Goal: Task Accomplishment & Management: Manage account settings

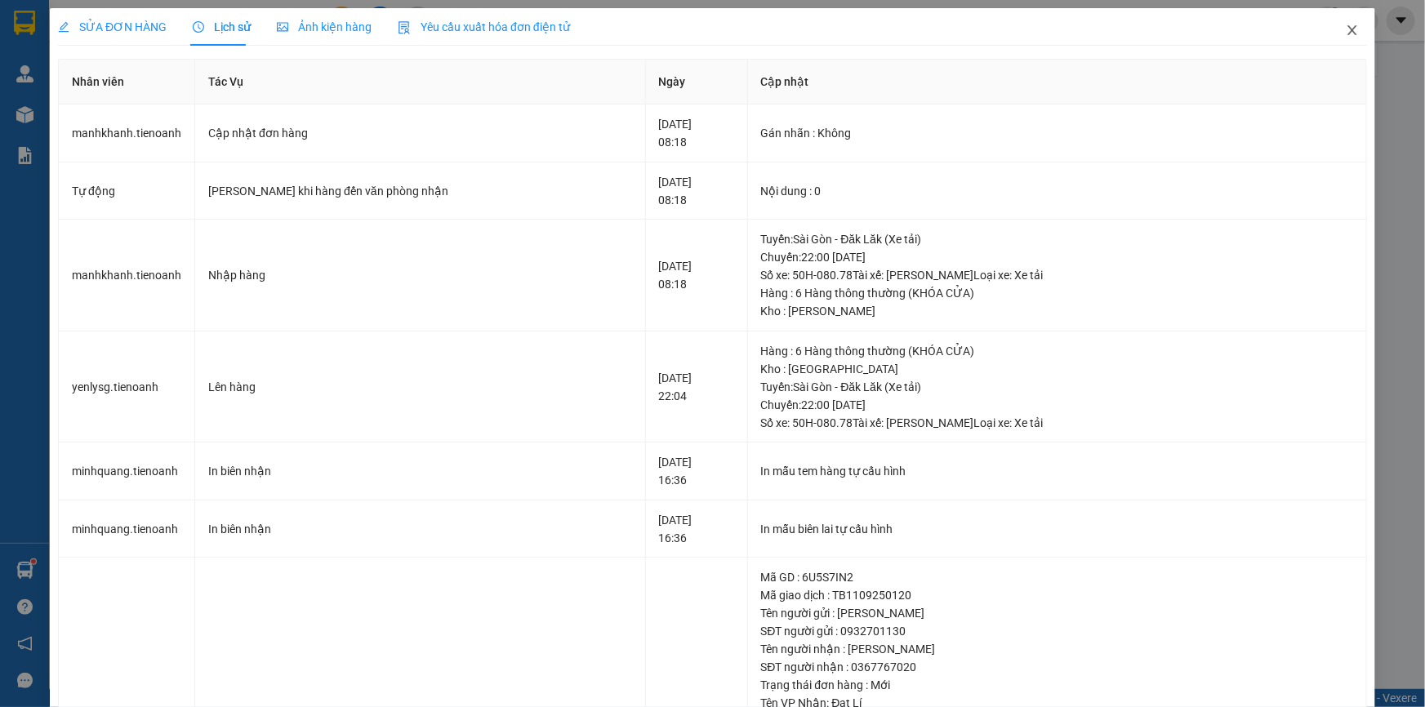
click at [1346, 33] on icon "close" at bounding box center [1352, 30] width 13 height 13
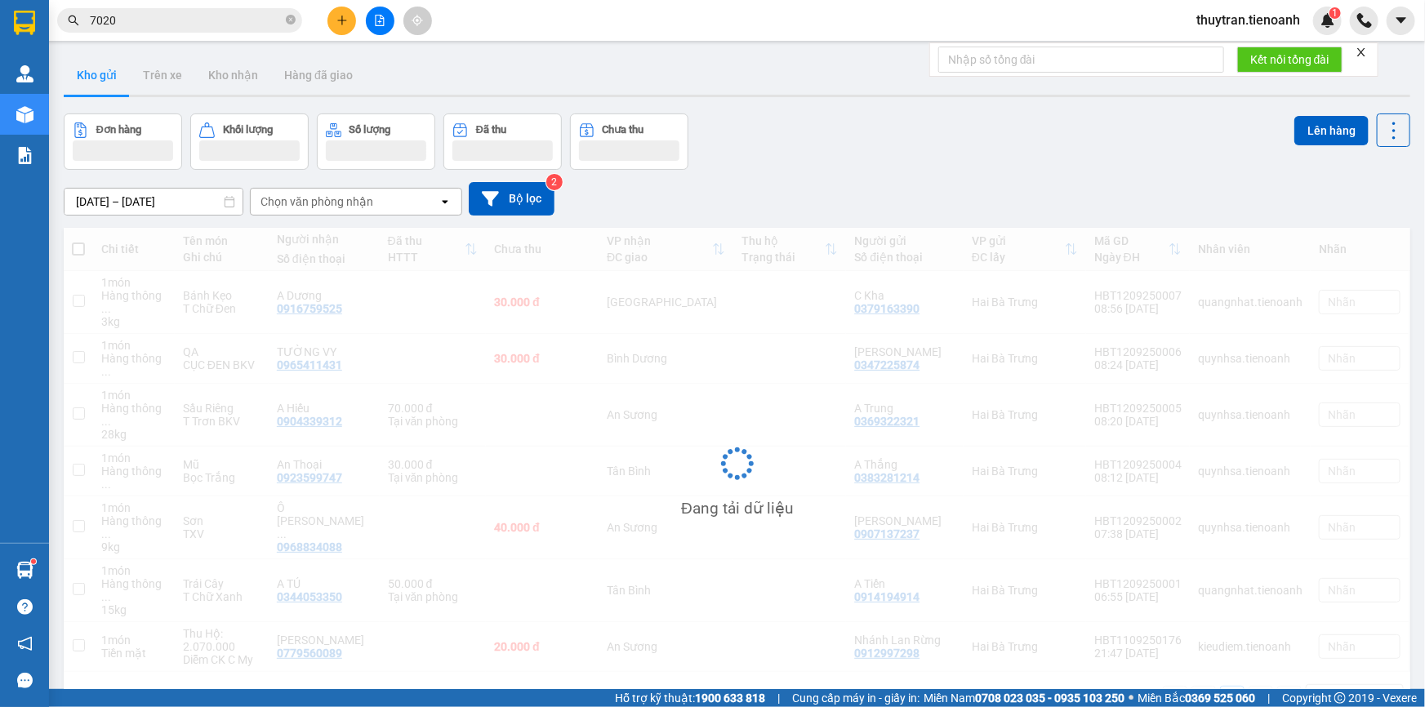
click at [337, 23] on icon "plus" at bounding box center [342, 20] width 11 height 11
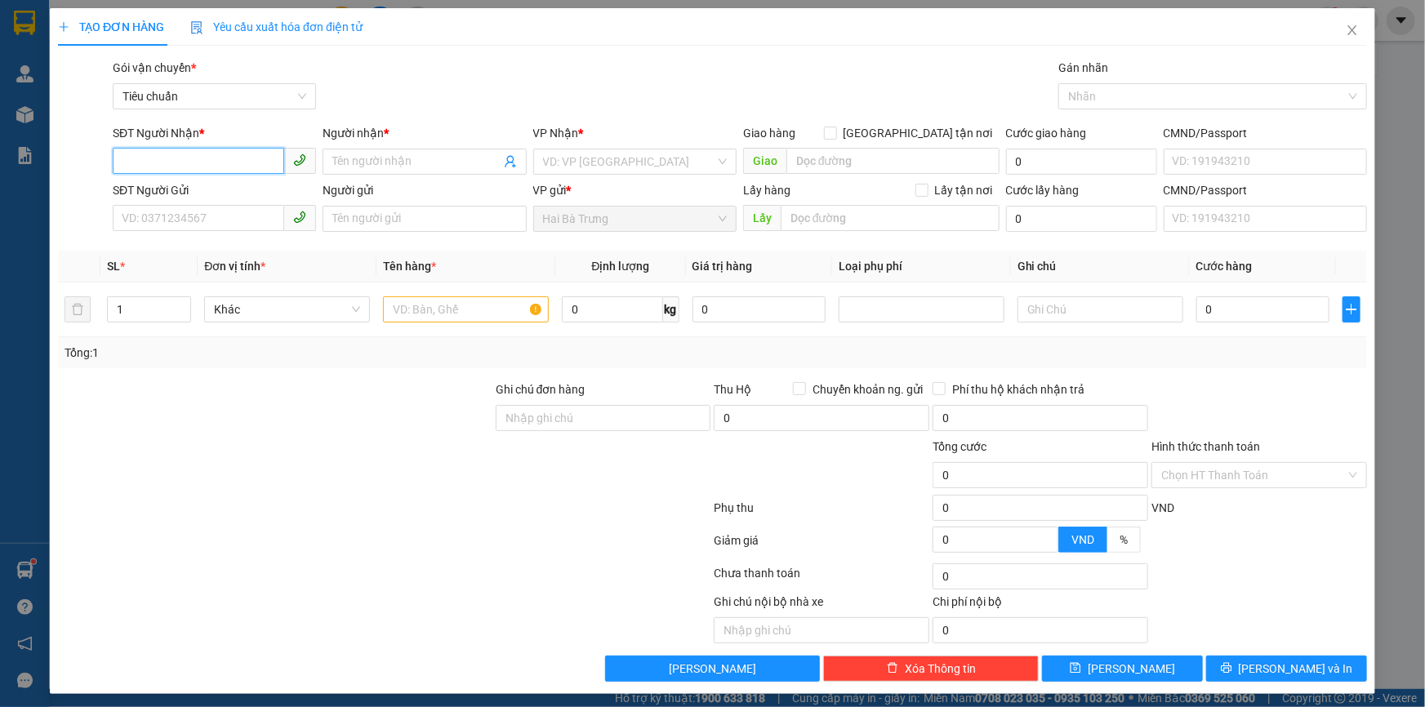
paste input "0775586860"
type input "0775586860"
click at [412, 163] on input "Người nhận *" at bounding box center [415, 162] width 167 height 18
type input "fdg"
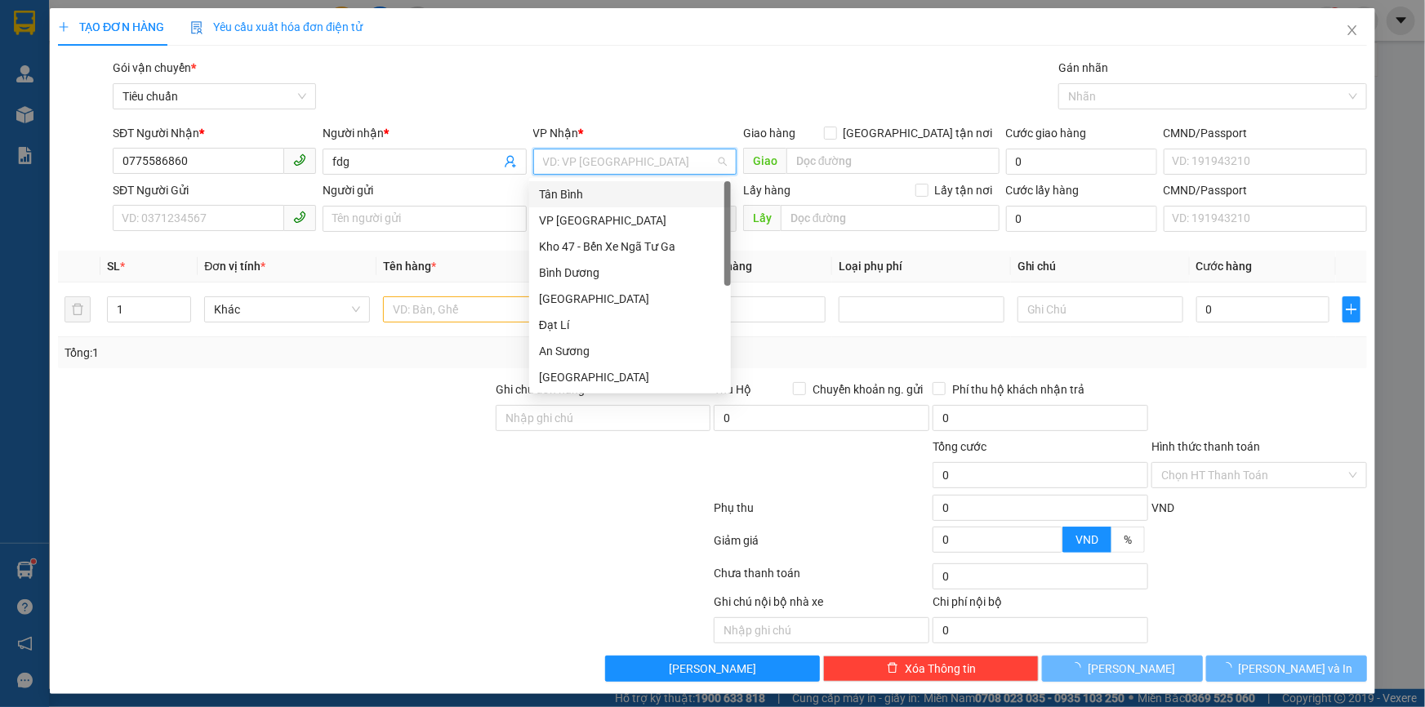
click at [591, 164] on input "search" at bounding box center [629, 161] width 172 height 25
click at [567, 198] on div "Tân Bình" at bounding box center [630, 194] width 182 height 18
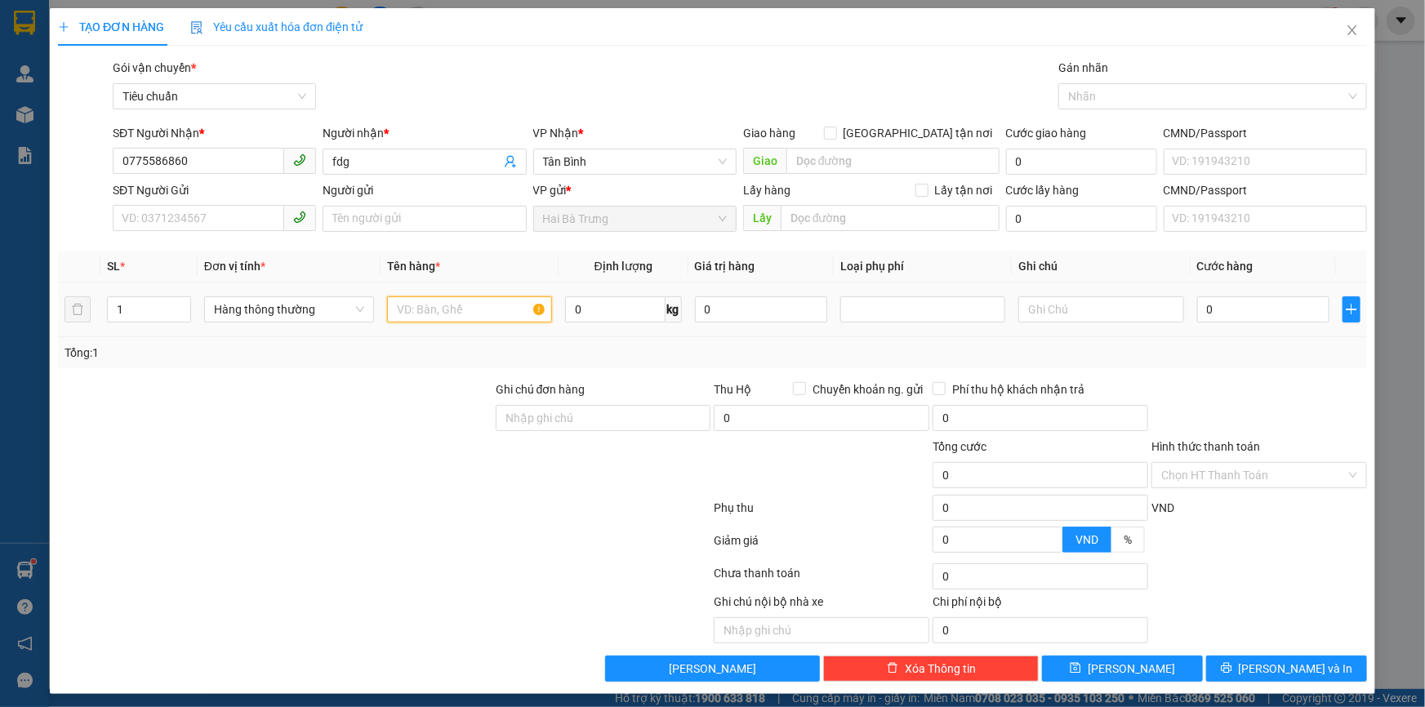
click at [410, 311] on input "text" at bounding box center [469, 310] width 165 height 26
type input "gh"
drag, startPoint x: 618, startPoint y: 309, endPoint x: 600, endPoint y: 306, distance: 19.1
click at [618, 309] on input "0" at bounding box center [615, 310] width 100 height 26
type input "20"
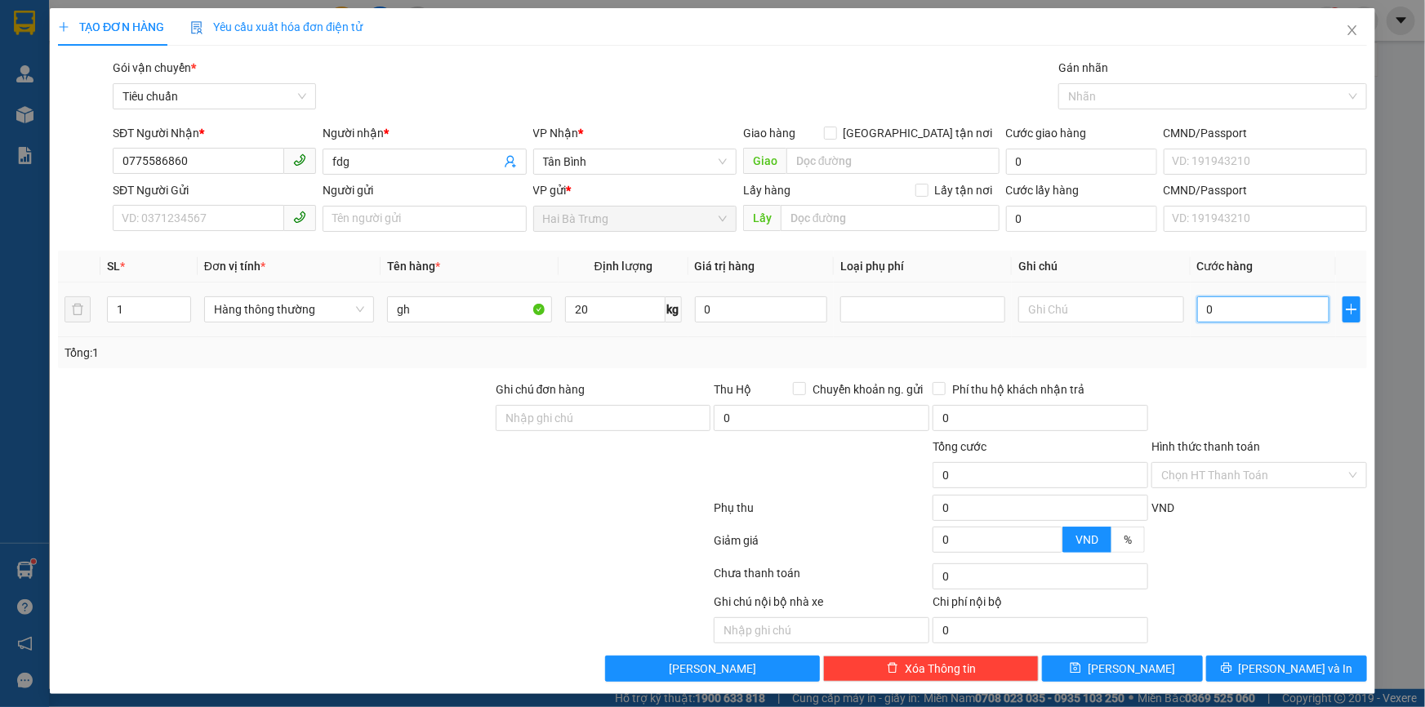
click at [1208, 306] on input "0" at bounding box center [1264, 310] width 133 height 26
type input "55.000"
drag, startPoint x: 1238, startPoint y: 313, endPoint x: 1090, endPoint y: 311, distance: 147.0
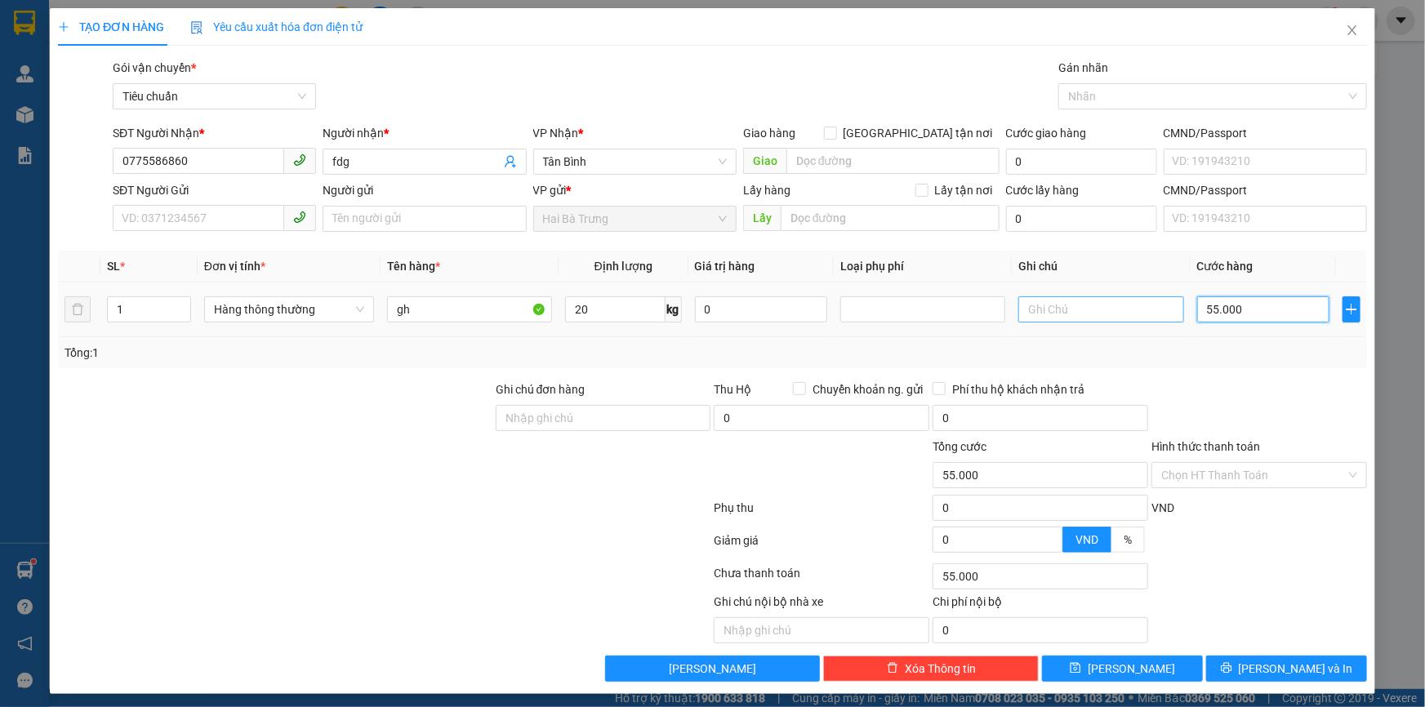
click at [1090, 311] on tr "1 Hàng thông thường gh 20 kg 0 55.000" at bounding box center [712, 310] width 1309 height 55
click at [1337, 23] on span "Close" at bounding box center [1353, 31] width 46 height 46
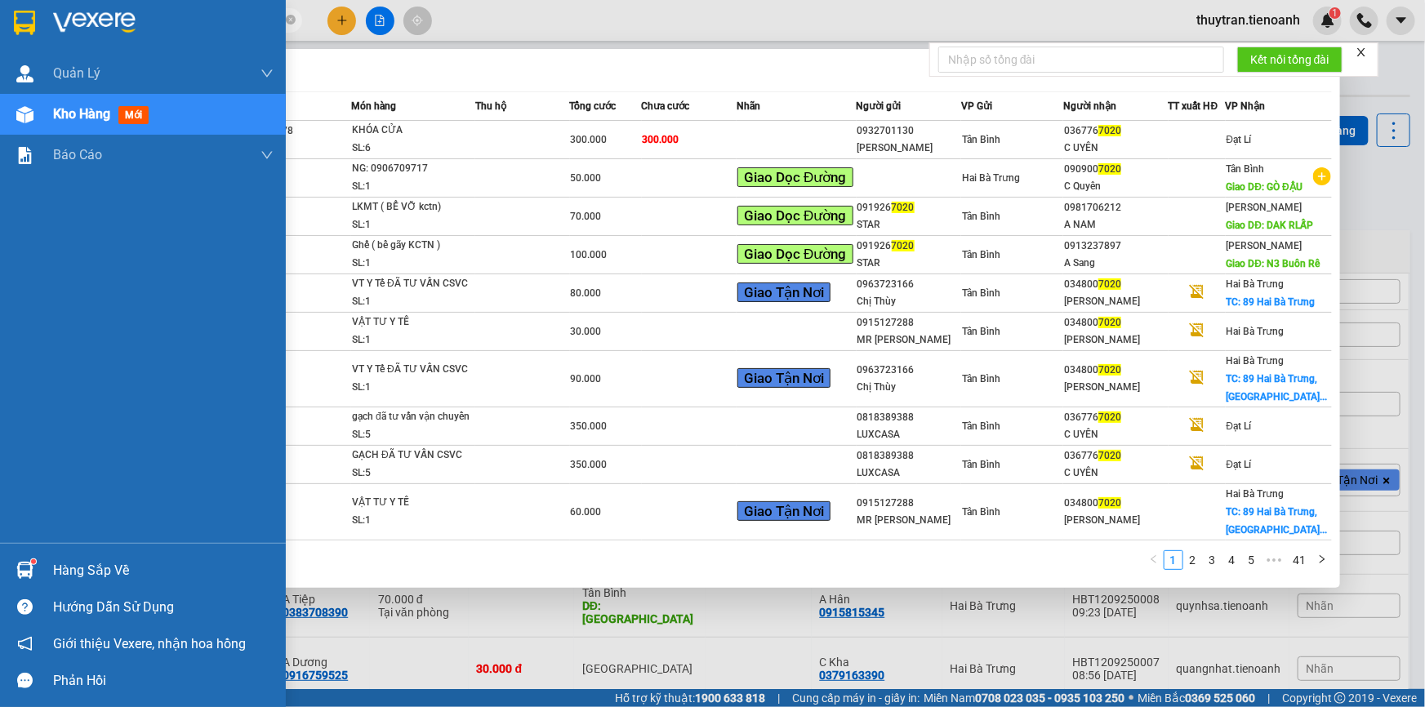
drag, startPoint x: 140, startPoint y: 18, endPoint x: 0, endPoint y: 11, distance: 140.7
click at [0, 11] on section "Kết quả tìm kiếm ( 410 ) Bộ lọc Mã ĐH Trạng thái Món hàng Thu hộ Tổng cước Chưa…" at bounding box center [712, 353] width 1425 height 707
paste input "0989504204"
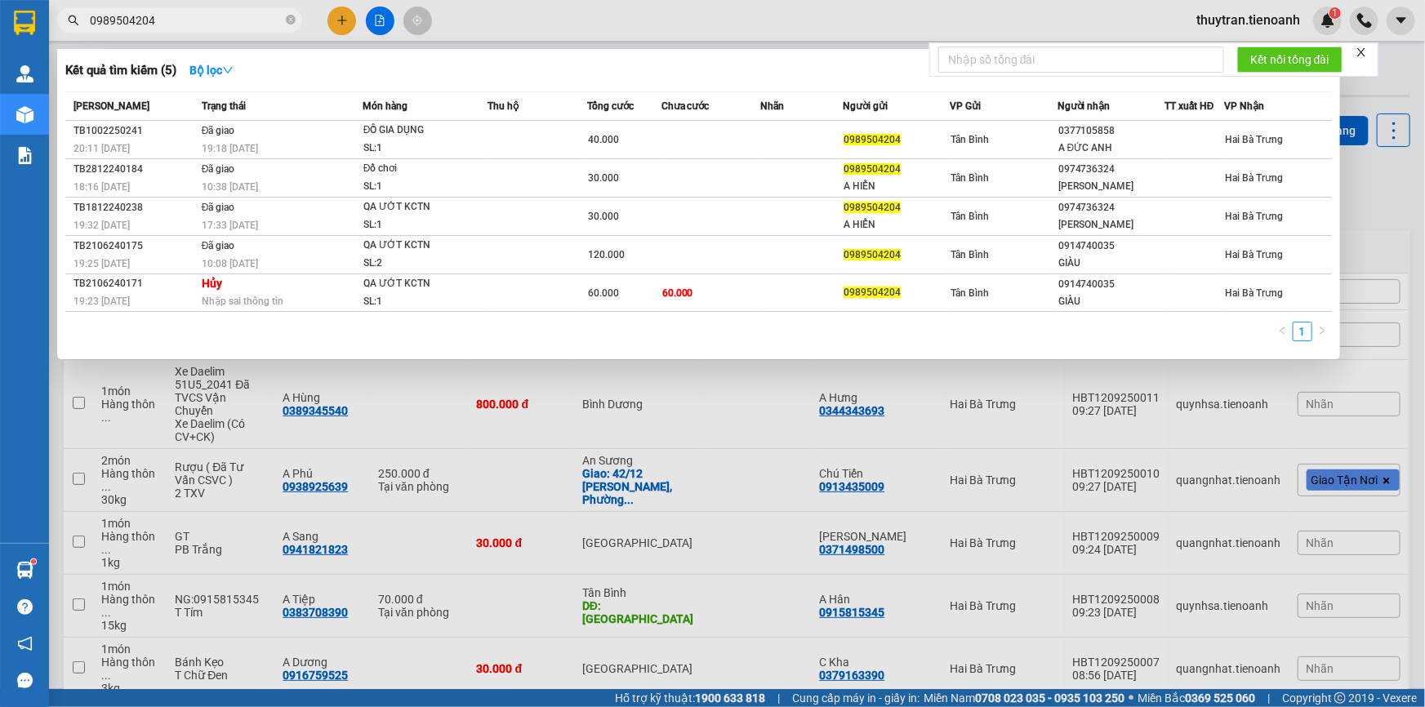
drag, startPoint x: 176, startPoint y: 16, endPoint x: 0, endPoint y: 44, distance: 177.8
click at [0, 44] on section "Kết quả tìm kiếm ( 5 ) Bộ lọc Mã ĐH Trạng thái Món hàng Thu hộ Tổng cước Chưa c…" at bounding box center [712, 353] width 1425 height 707
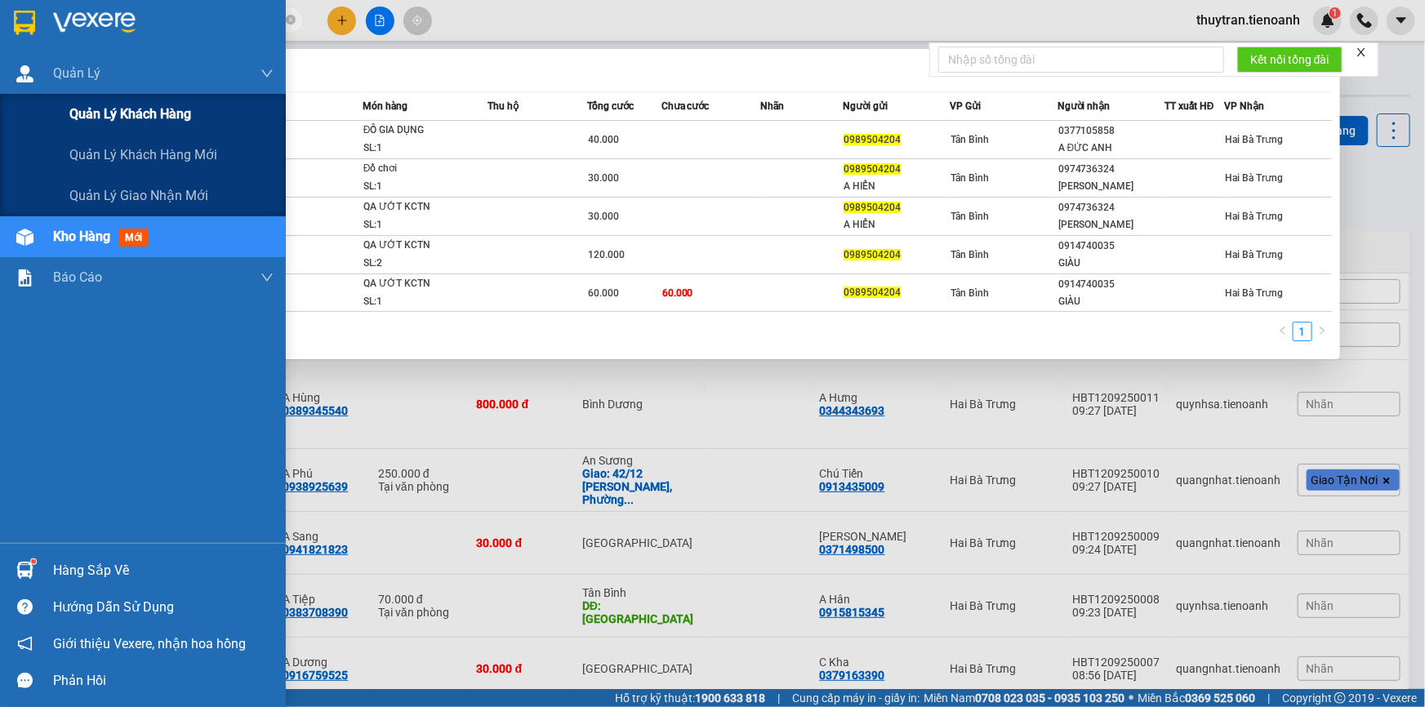
paste input "1378579"
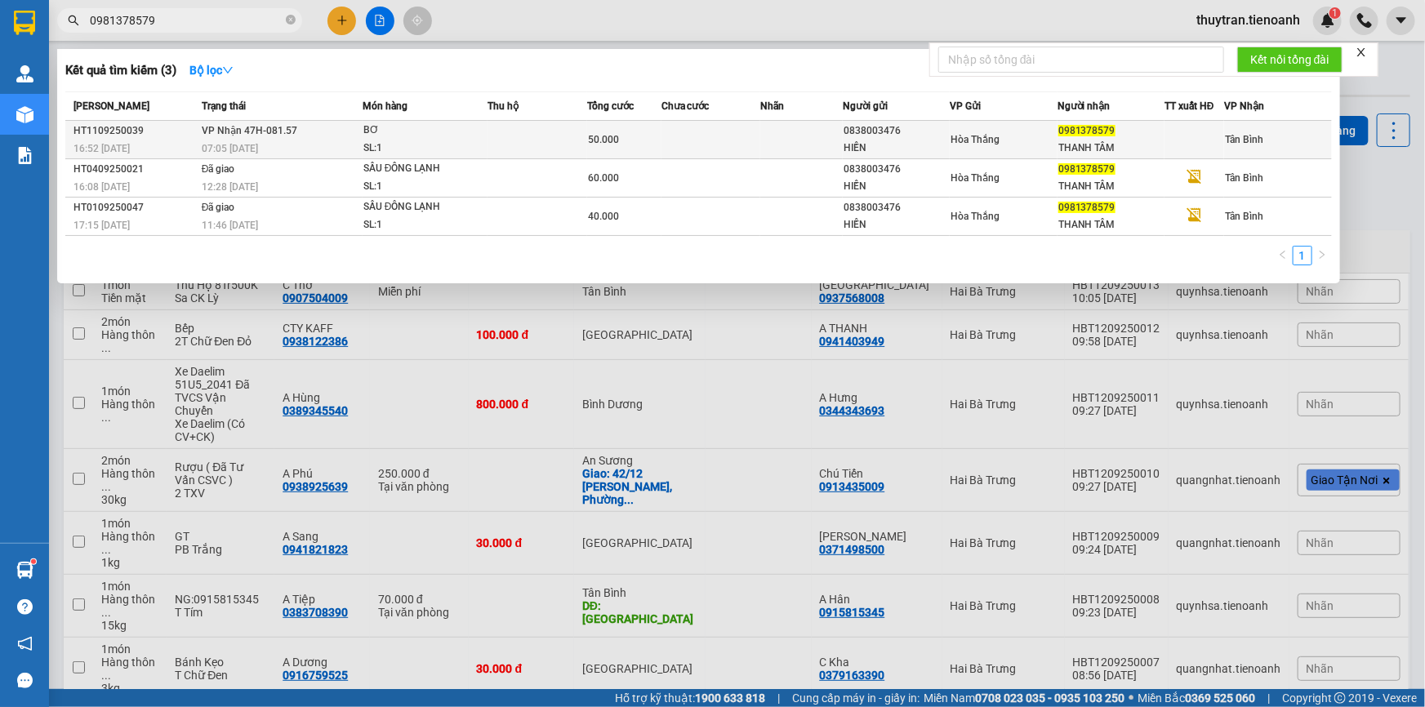
type input "0981378579"
click at [448, 141] on div "SL: 1" at bounding box center [424, 149] width 123 height 18
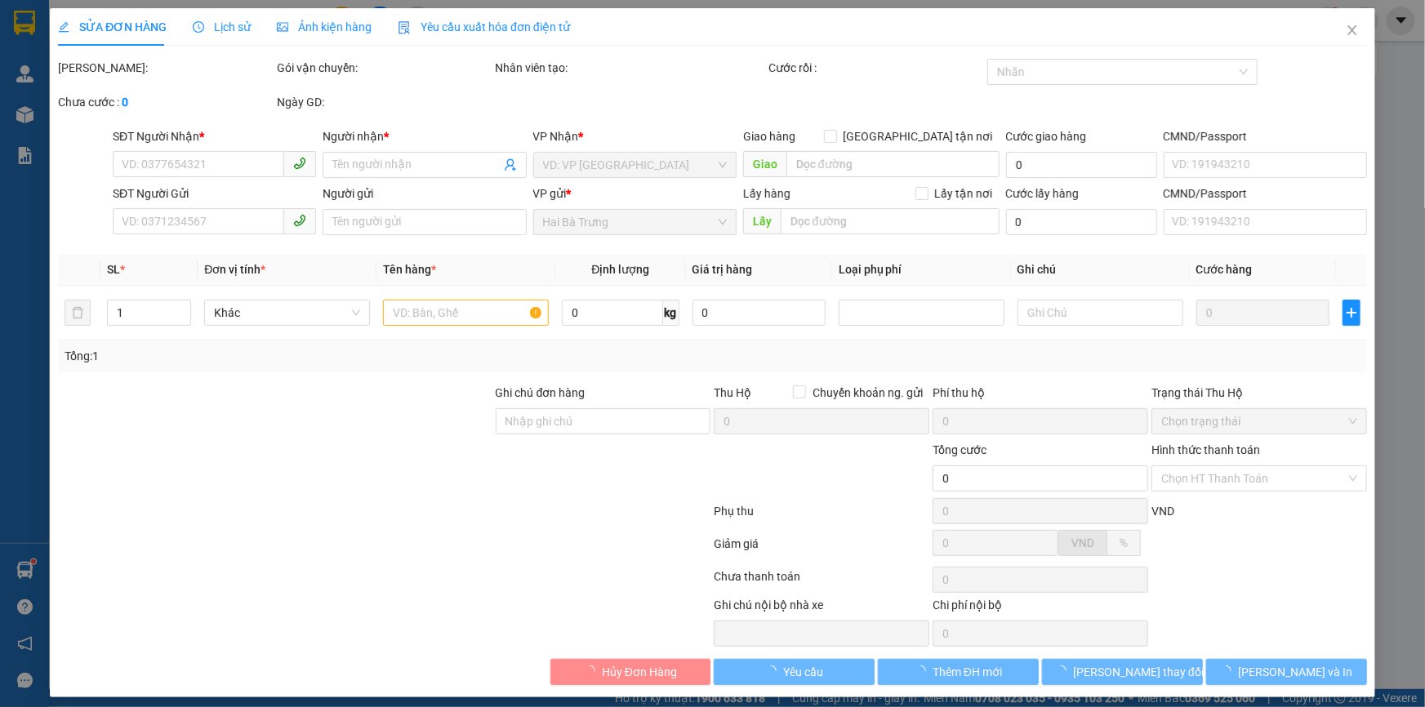
type input "0981378579"
type input "THANH TÂM"
type input "0838003476"
type input "HIỀN"
type input "50.000"
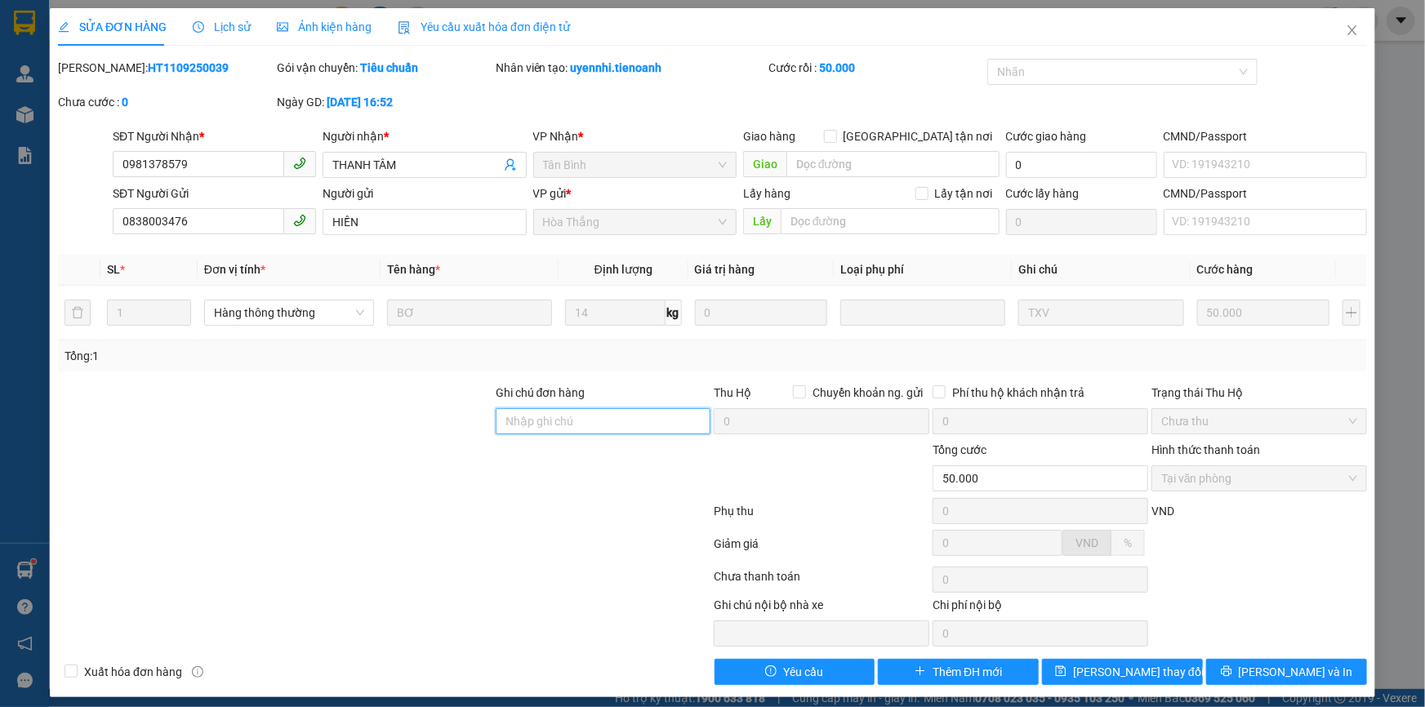
paste input "279 nguyên tri phương [GEOGRAPHIC_DATA]"
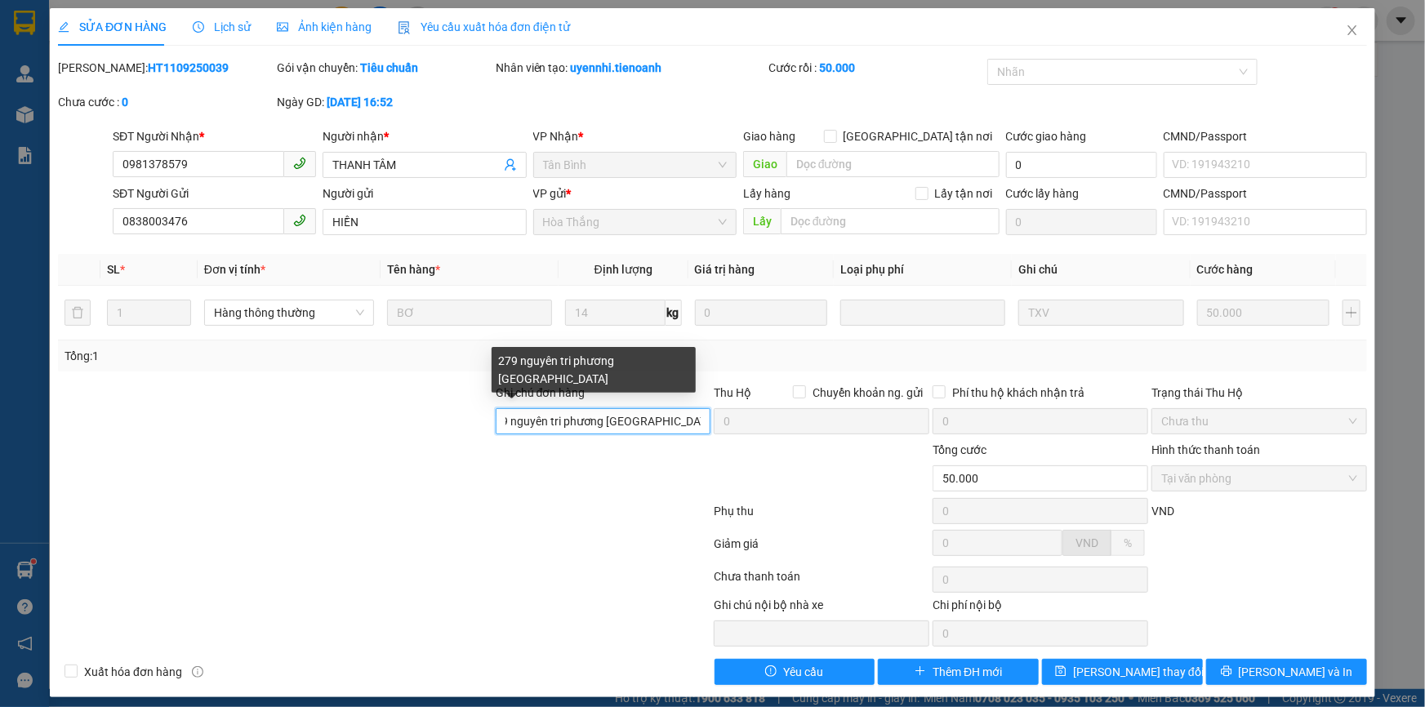
click at [523, 424] on input "279 nguyên tri phương [GEOGRAPHIC_DATA]" at bounding box center [604, 421] width 216 height 26
click at [620, 424] on input "279 [PERSON_NAME] [GEOGRAPHIC_DATA]" at bounding box center [604, 421] width 216 height 26
click at [676, 426] on input "[STREET_ADDRESS][PERSON_NAME]" at bounding box center [604, 421] width 216 height 26
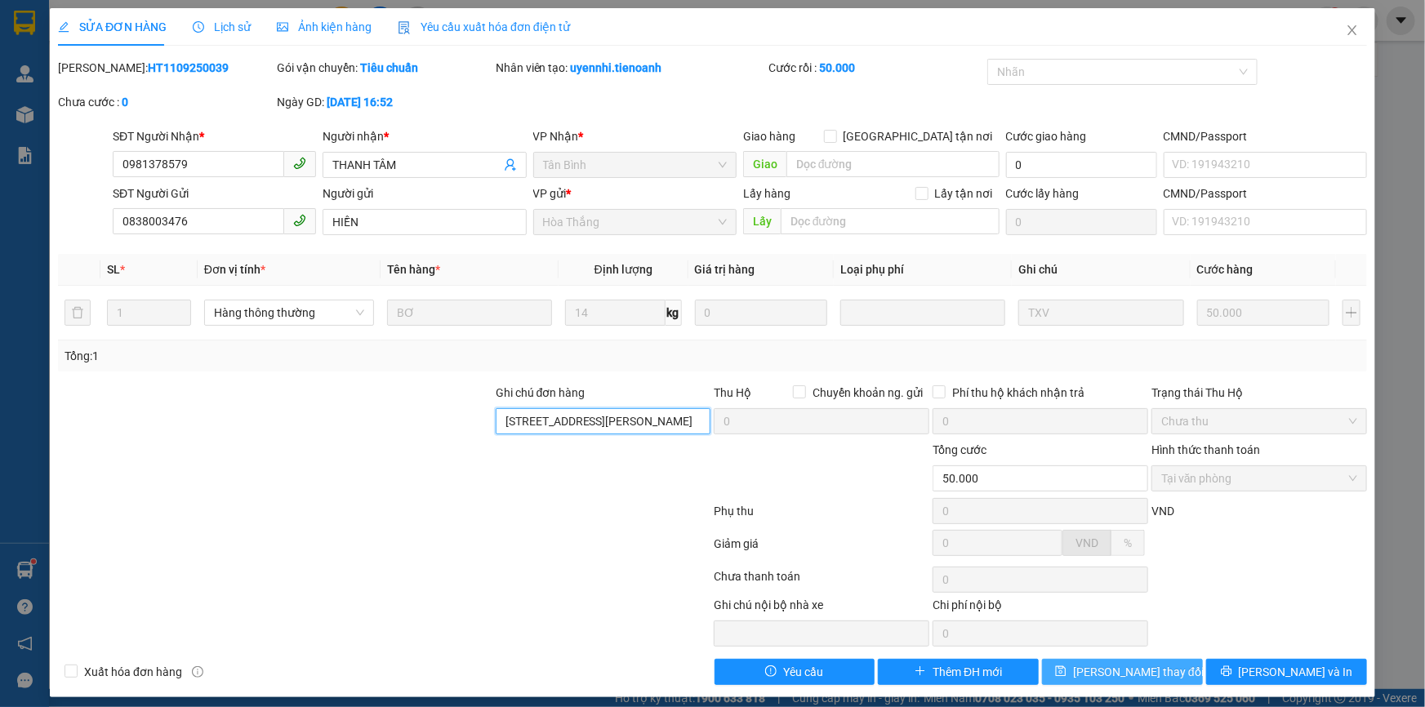
type input "[STREET_ADDRESS][PERSON_NAME]"
click at [1087, 667] on button "[PERSON_NAME] thay đổi" at bounding box center [1122, 672] width 161 height 26
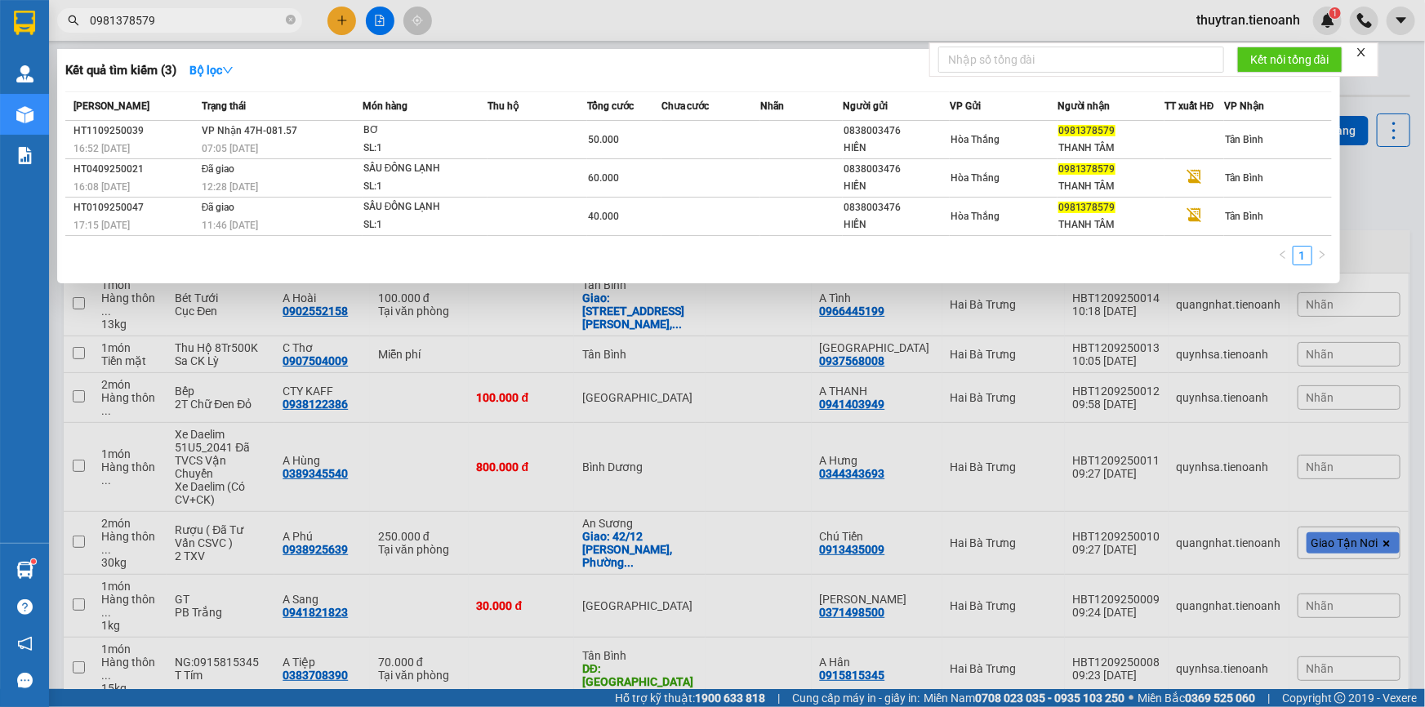
click at [158, 20] on input "0981378579" at bounding box center [186, 20] width 193 height 18
drag, startPoint x: 180, startPoint y: 12, endPoint x: 0, endPoint y: 6, distance: 179.8
click at [0, 7] on section "Kết quả tìm kiếm ( 3 ) Bộ lọc Mã ĐH Trạng thái Món hàng Thu hộ Tổng cước Chưa c…" at bounding box center [712, 353] width 1425 height 707
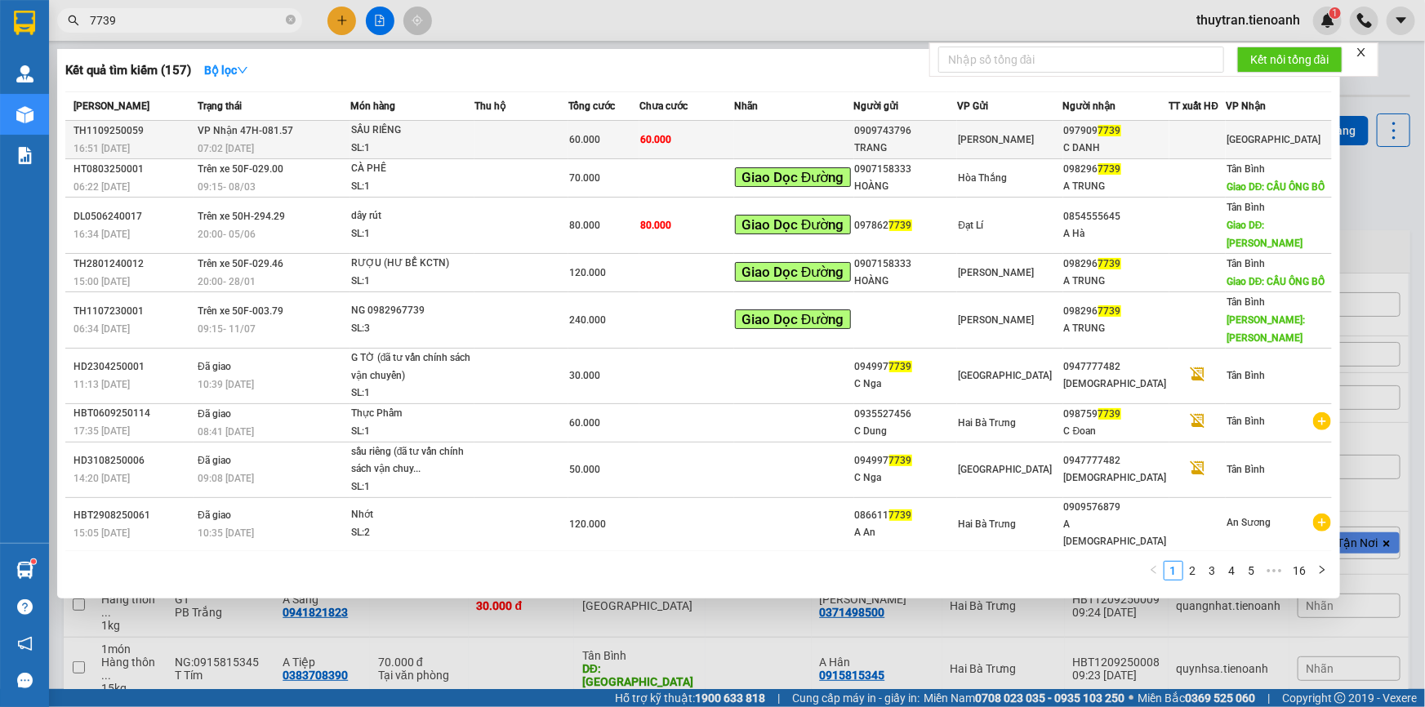
type input "7739"
click at [426, 140] on div "SL: 1" at bounding box center [412, 149] width 123 height 18
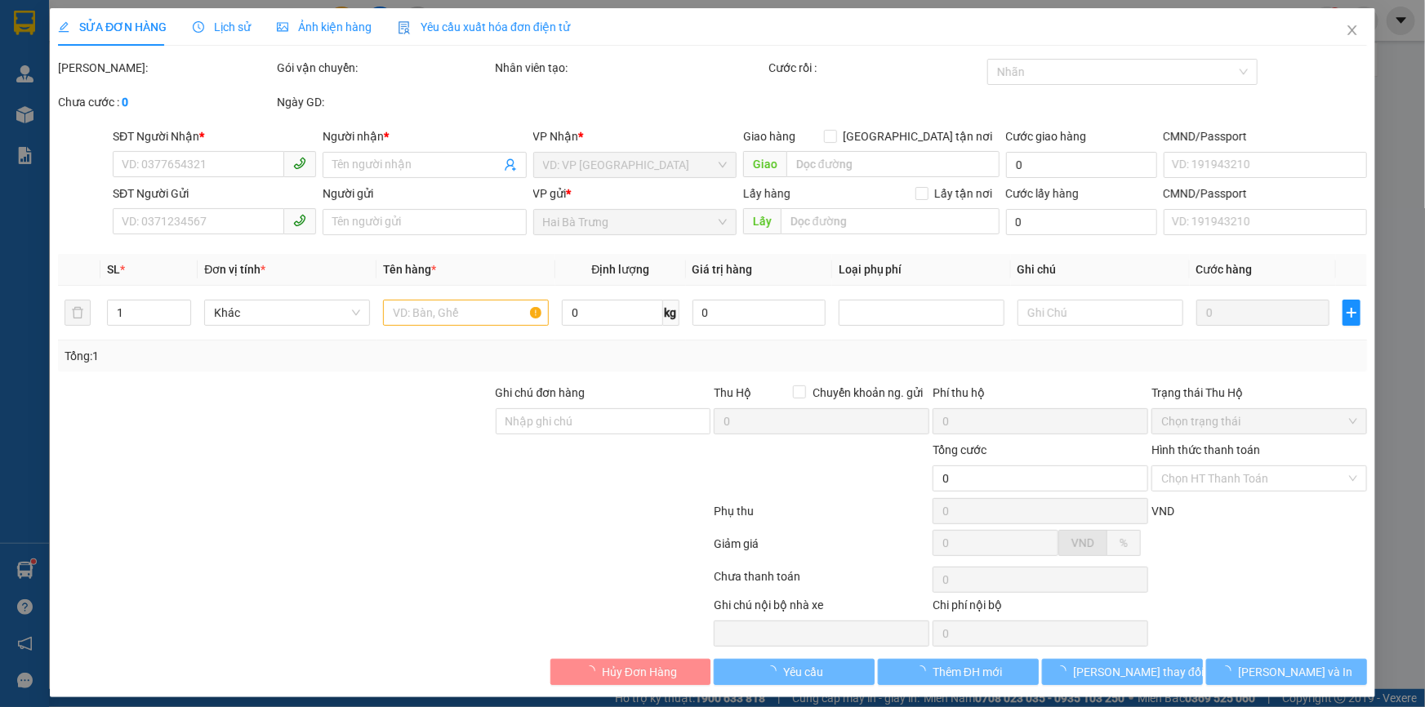
type input "0979097739"
type input "C DANH"
type input "0909743796"
type input "TRANG"
type input "60.000"
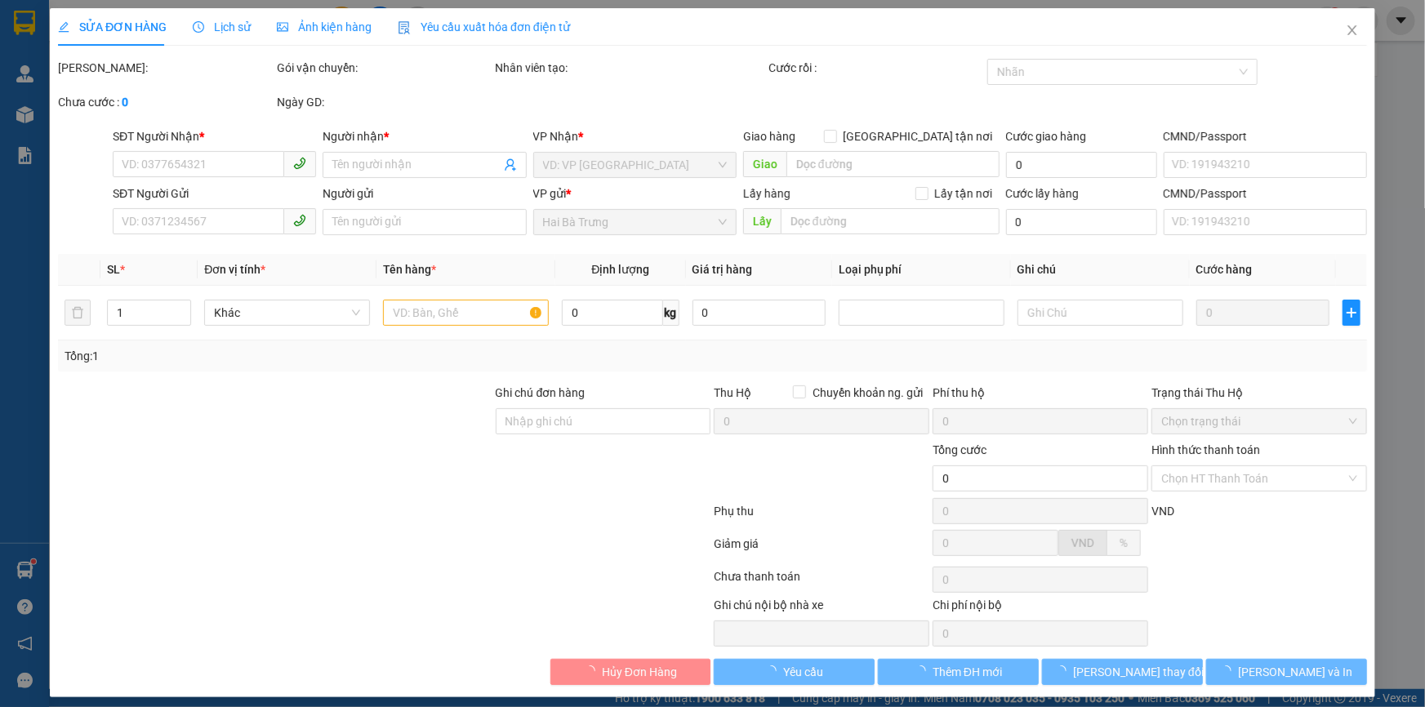
type input "60.000"
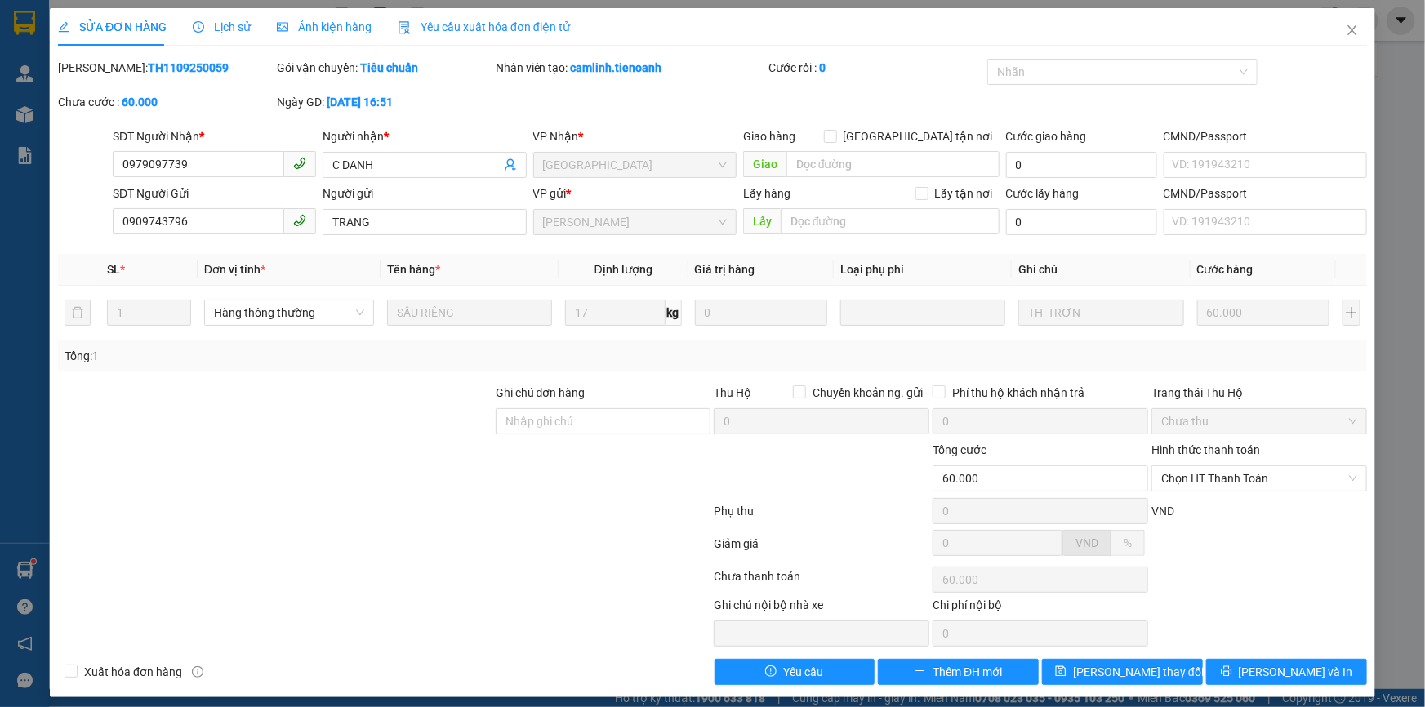
click at [224, 22] on span "Lịch sử" at bounding box center [222, 26] width 58 height 13
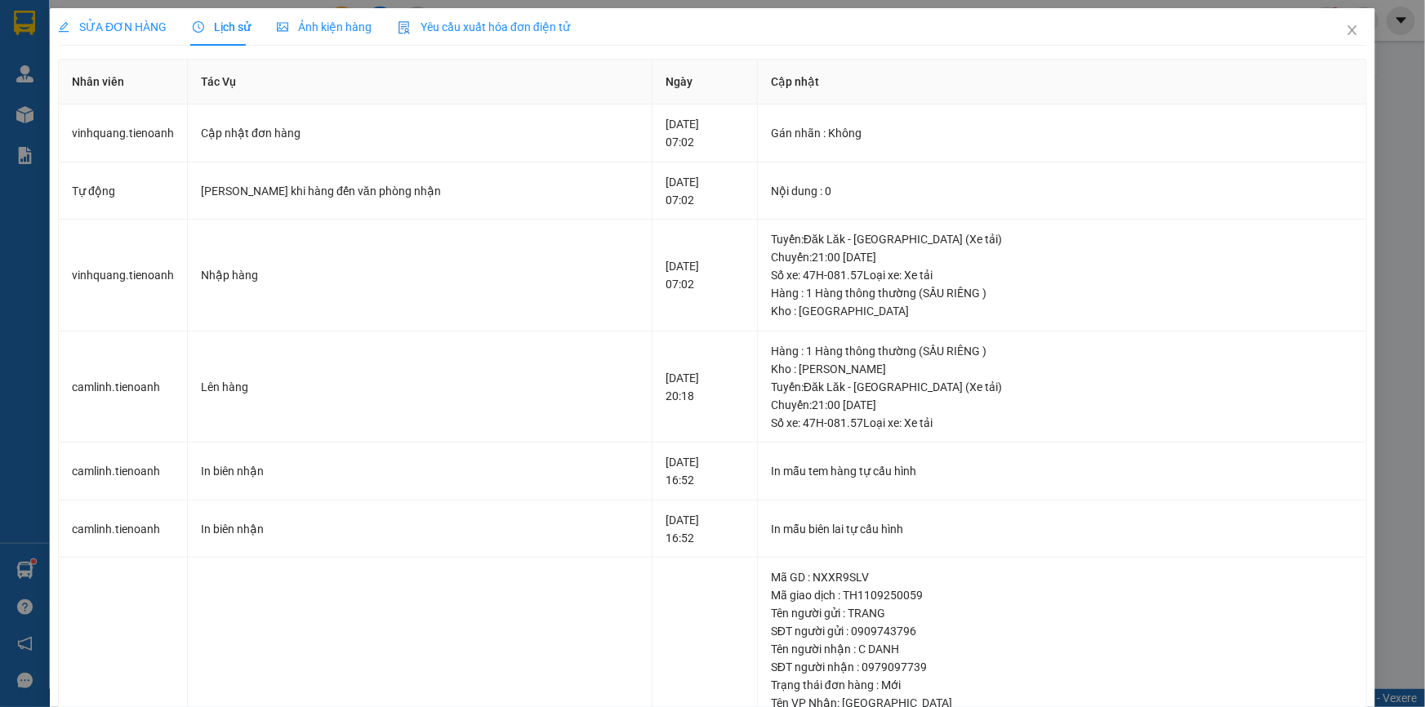
click at [135, 26] on span "SỬA ĐƠN HÀNG" at bounding box center [112, 26] width 109 height 13
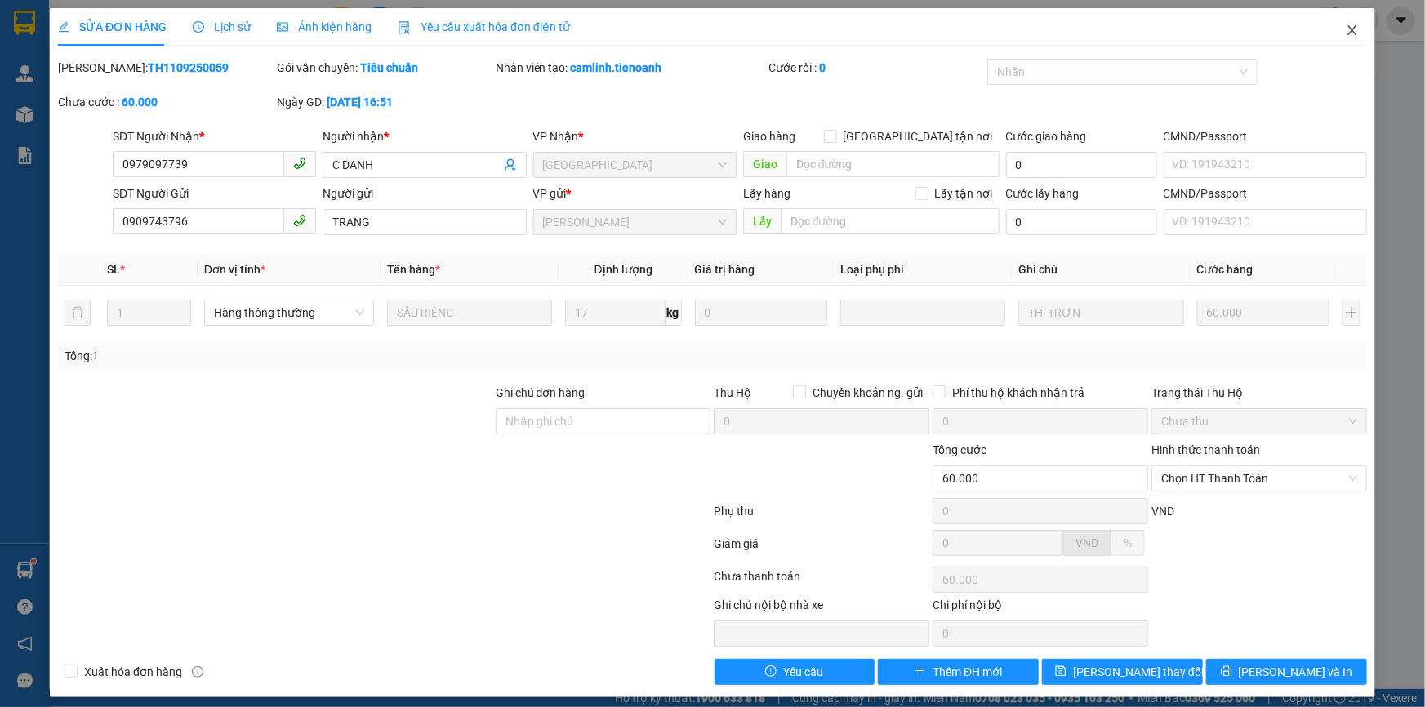
click at [1348, 27] on icon "close" at bounding box center [1352, 30] width 13 height 13
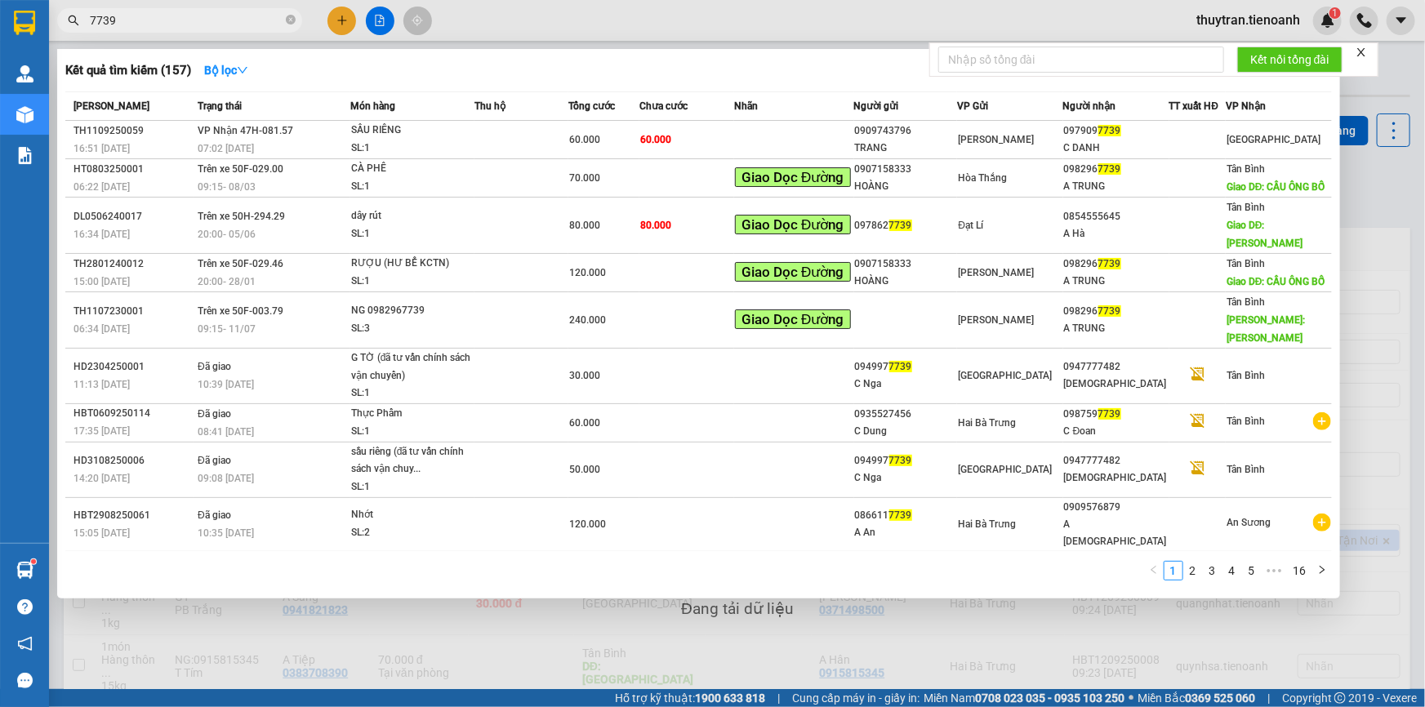
drag, startPoint x: 150, startPoint y: 21, endPoint x: 0, endPoint y: 22, distance: 150.3
click at [0, 22] on section "Kết quả tìm kiếm ( 157 ) Bộ lọc Mã ĐH Trạng thái Món hàng Thu hộ Tổng cước Chưa…" at bounding box center [712, 353] width 1425 height 707
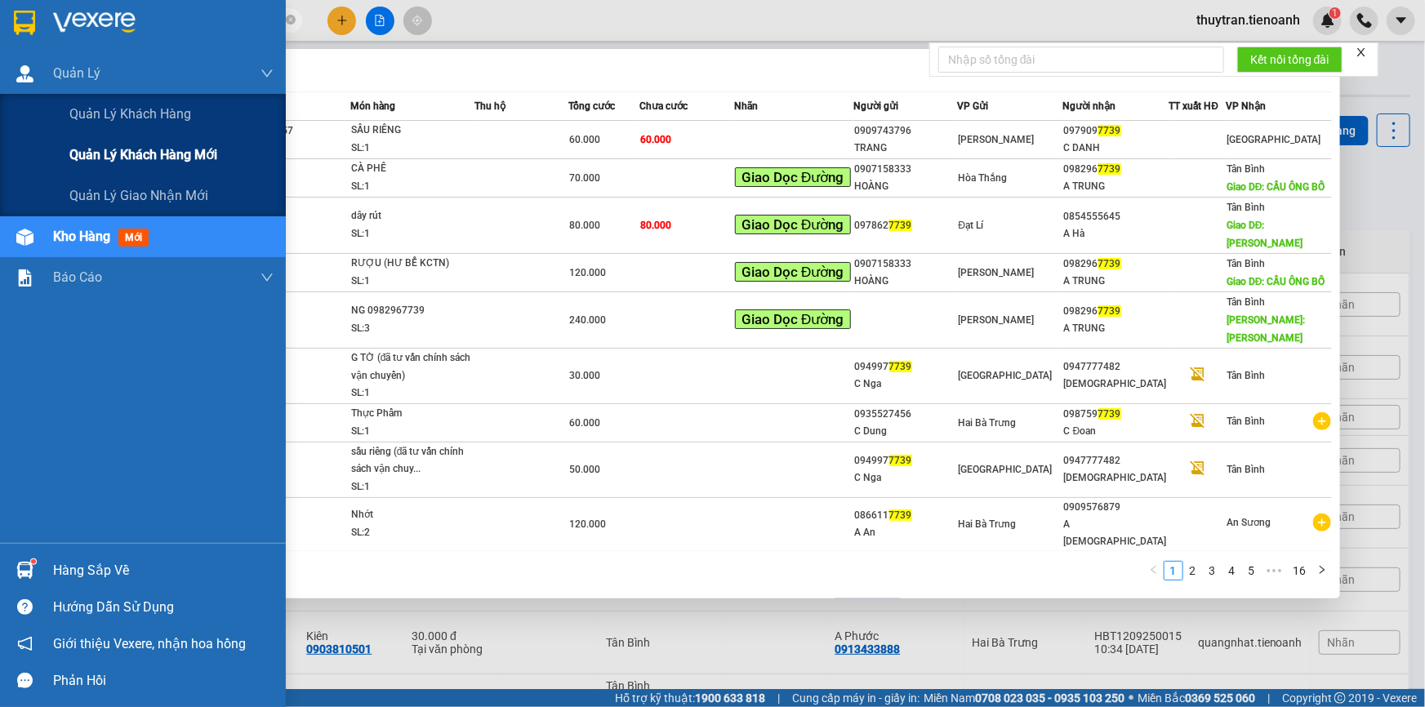
paste input "0914225430"
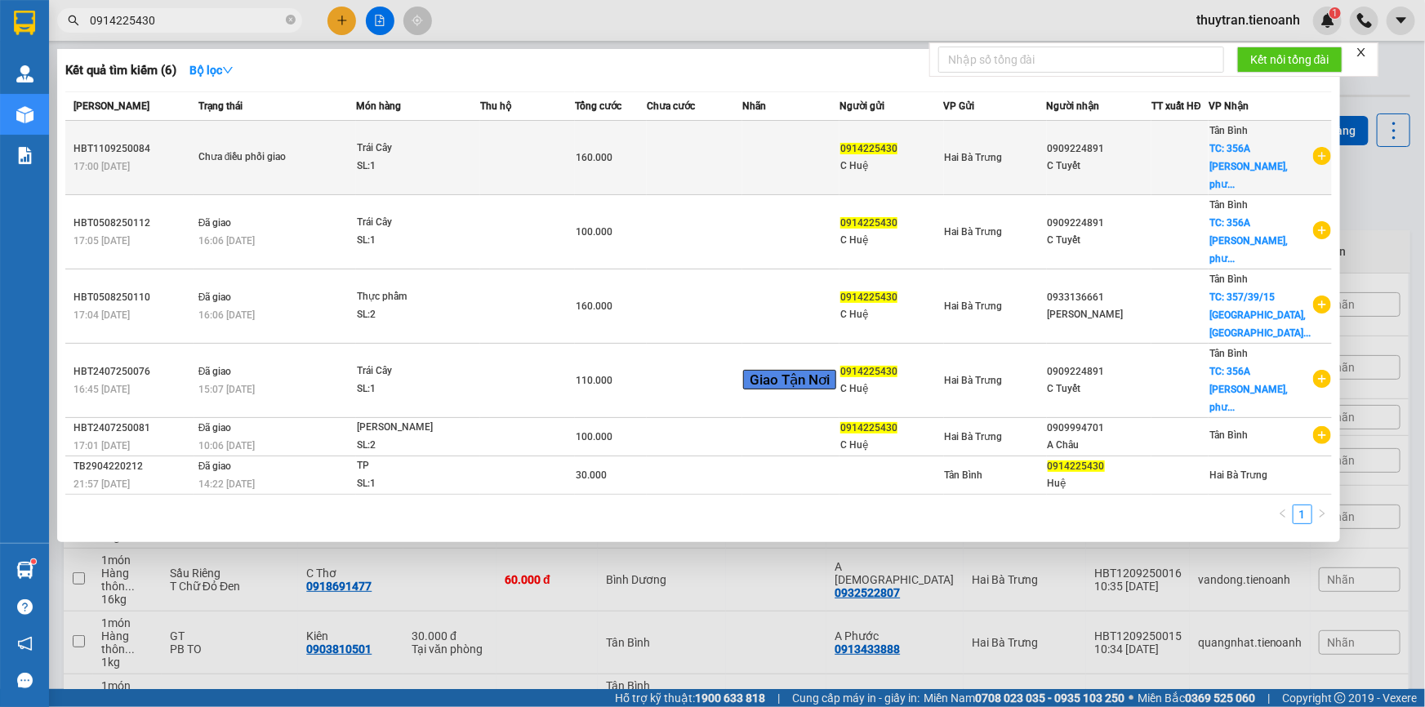
type input "0914225430"
click at [422, 158] on div "SL: 1" at bounding box center [418, 167] width 123 height 18
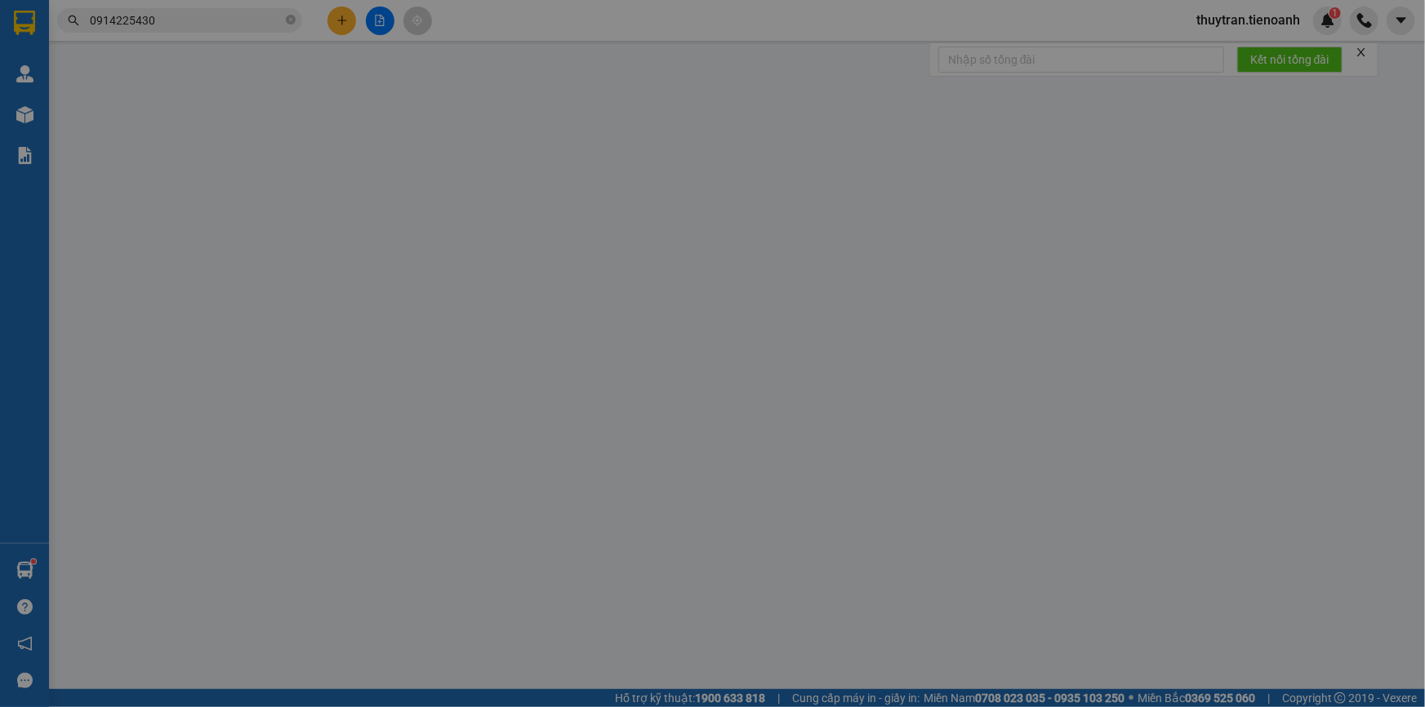
type input "0909224891"
type input "C Tuyết"
checkbox input "true"
type input "[STREET_ADDRESS][PERSON_NAME]"
type input "0914225430"
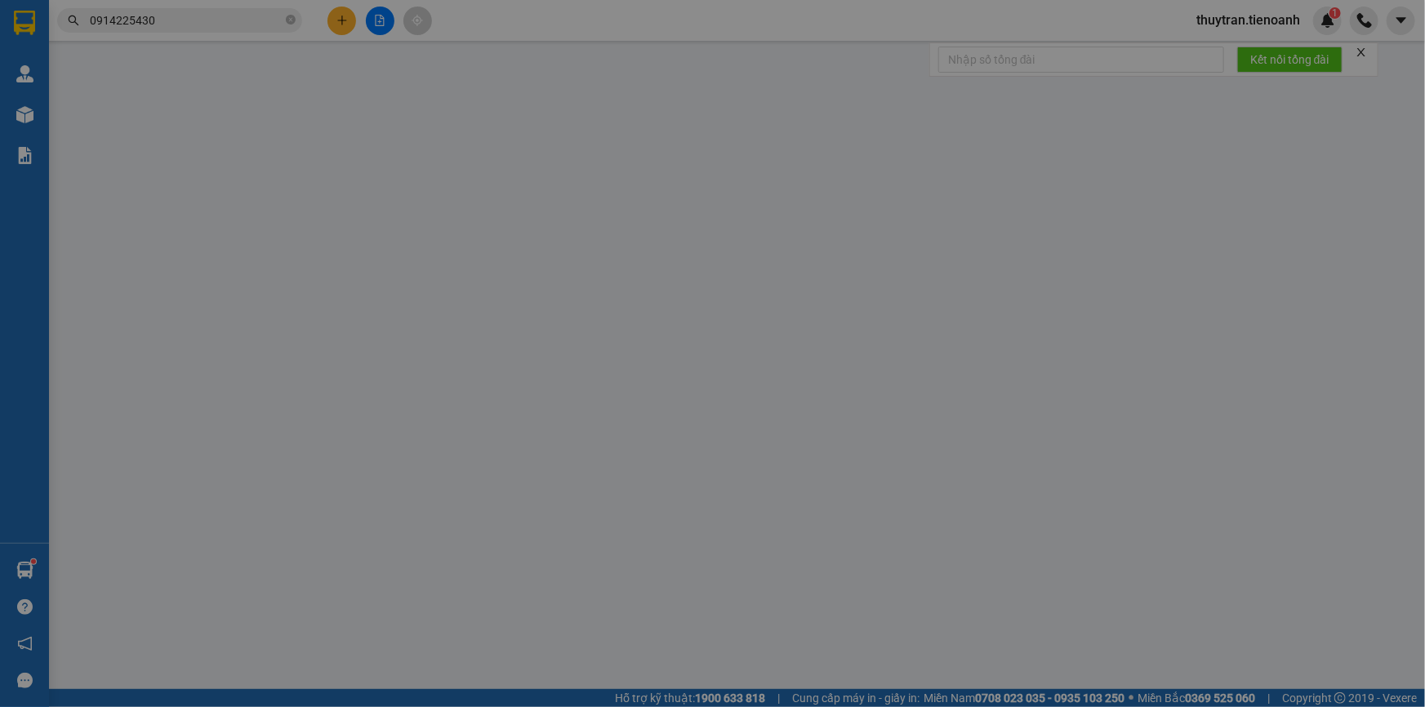
type input "C Huệ"
type input "160.000"
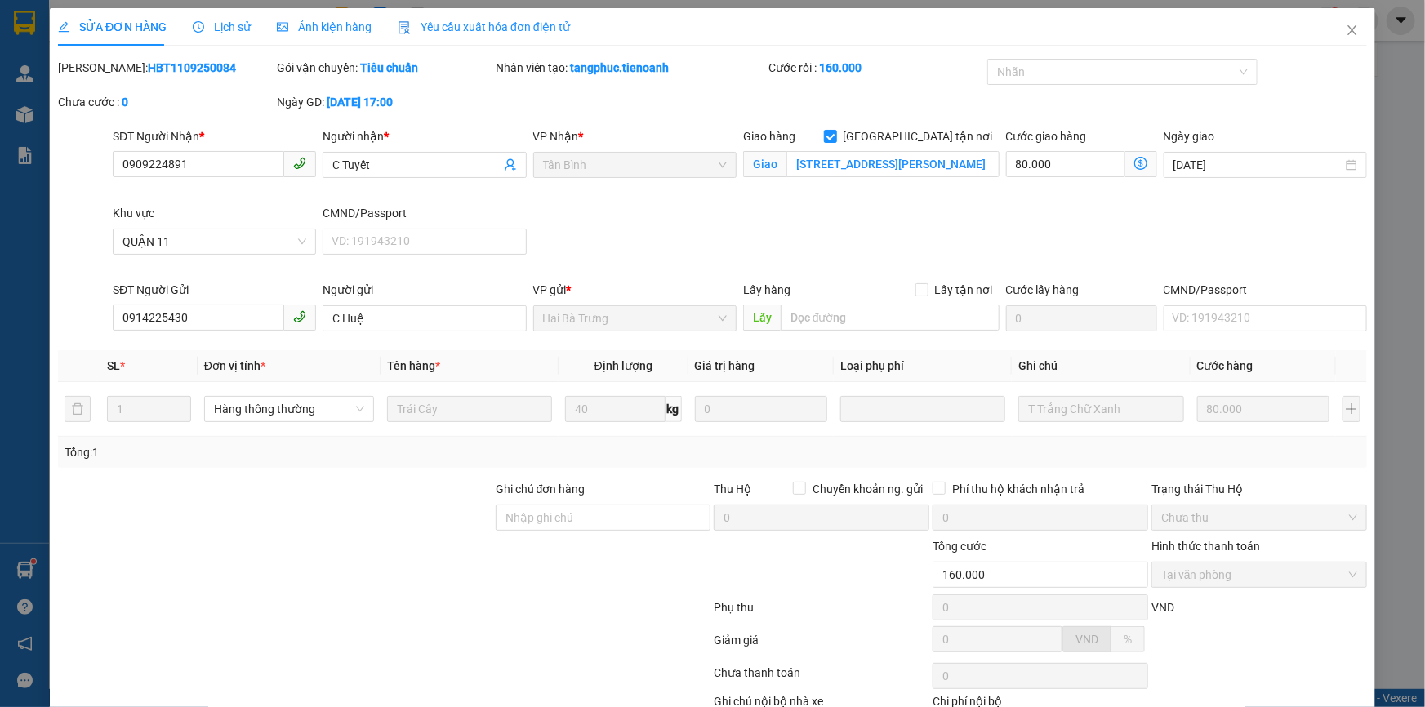
click at [225, 30] on span "Lịch sử" at bounding box center [222, 26] width 58 height 13
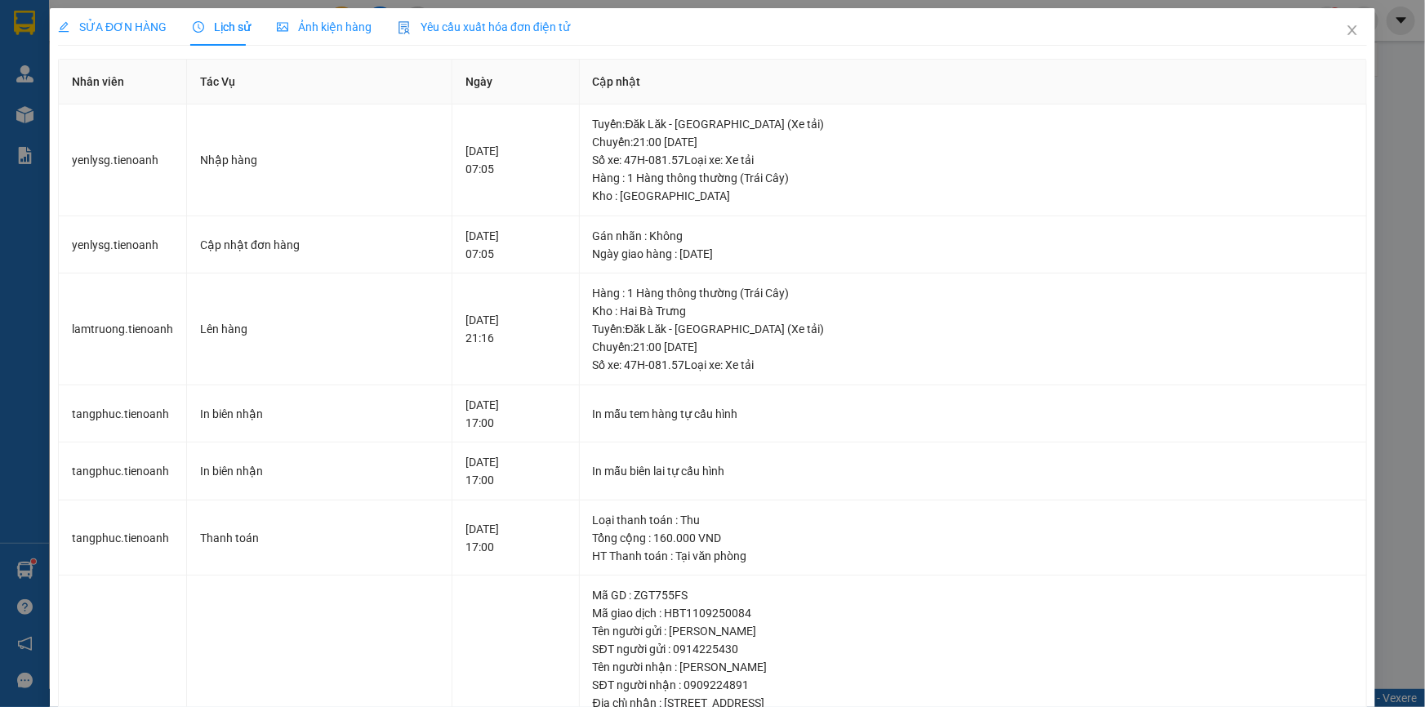
click at [140, 30] on span "SỬA ĐƠN HÀNG" at bounding box center [112, 26] width 109 height 13
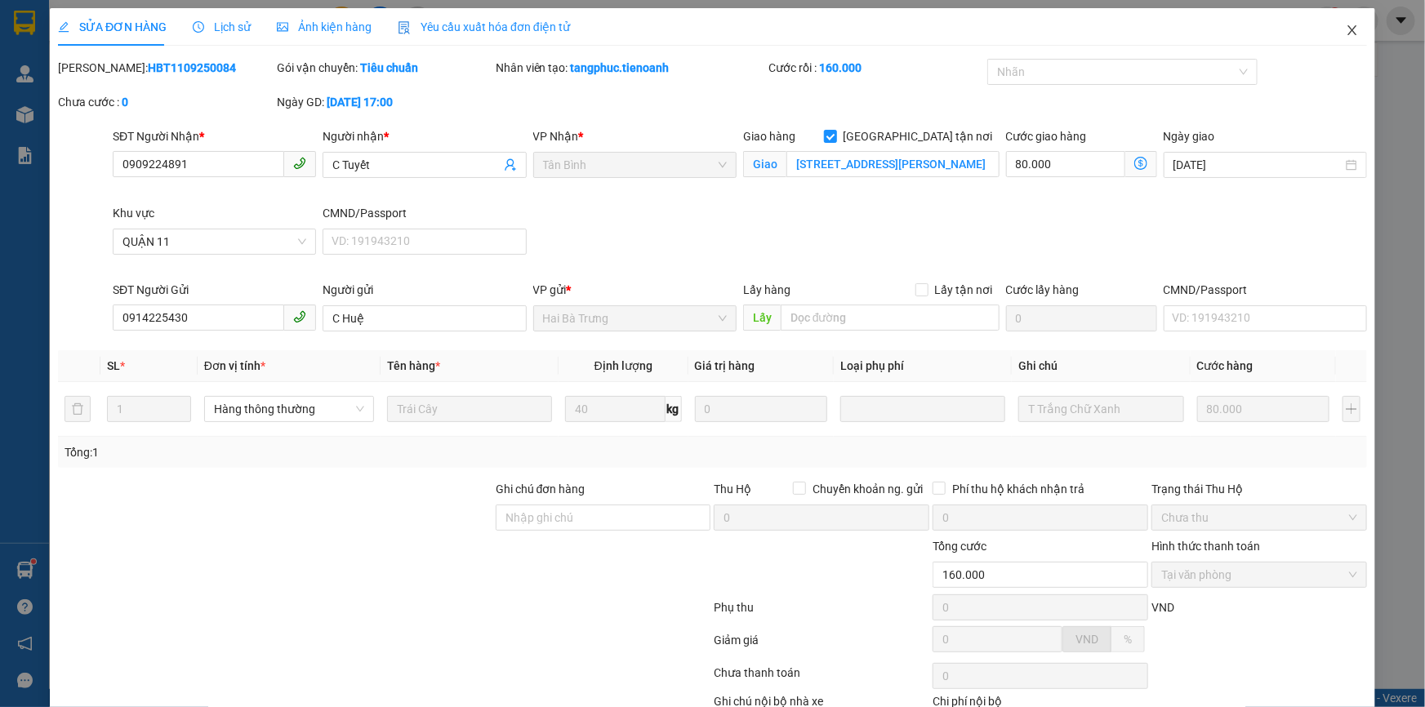
click at [1346, 33] on icon "close" at bounding box center [1352, 30] width 13 height 13
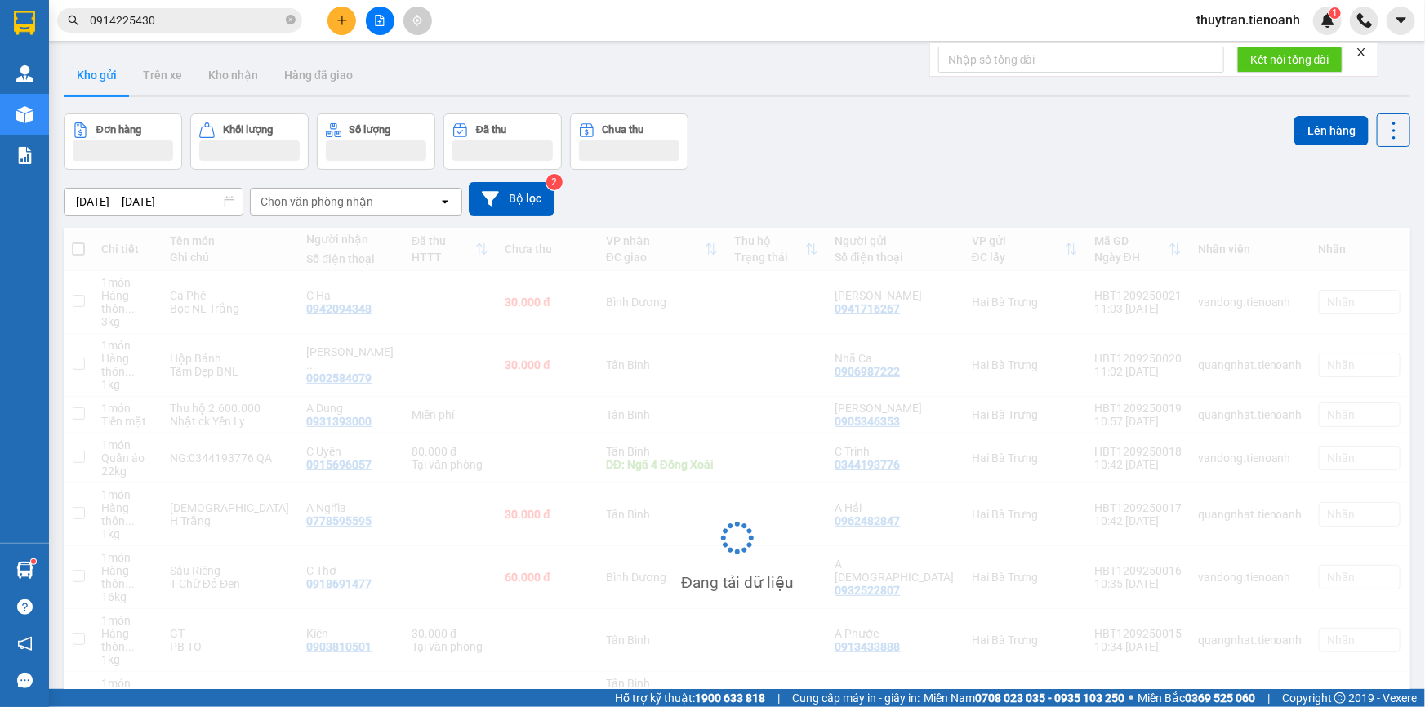
click at [142, 24] on input "0914225430" at bounding box center [186, 20] width 193 height 18
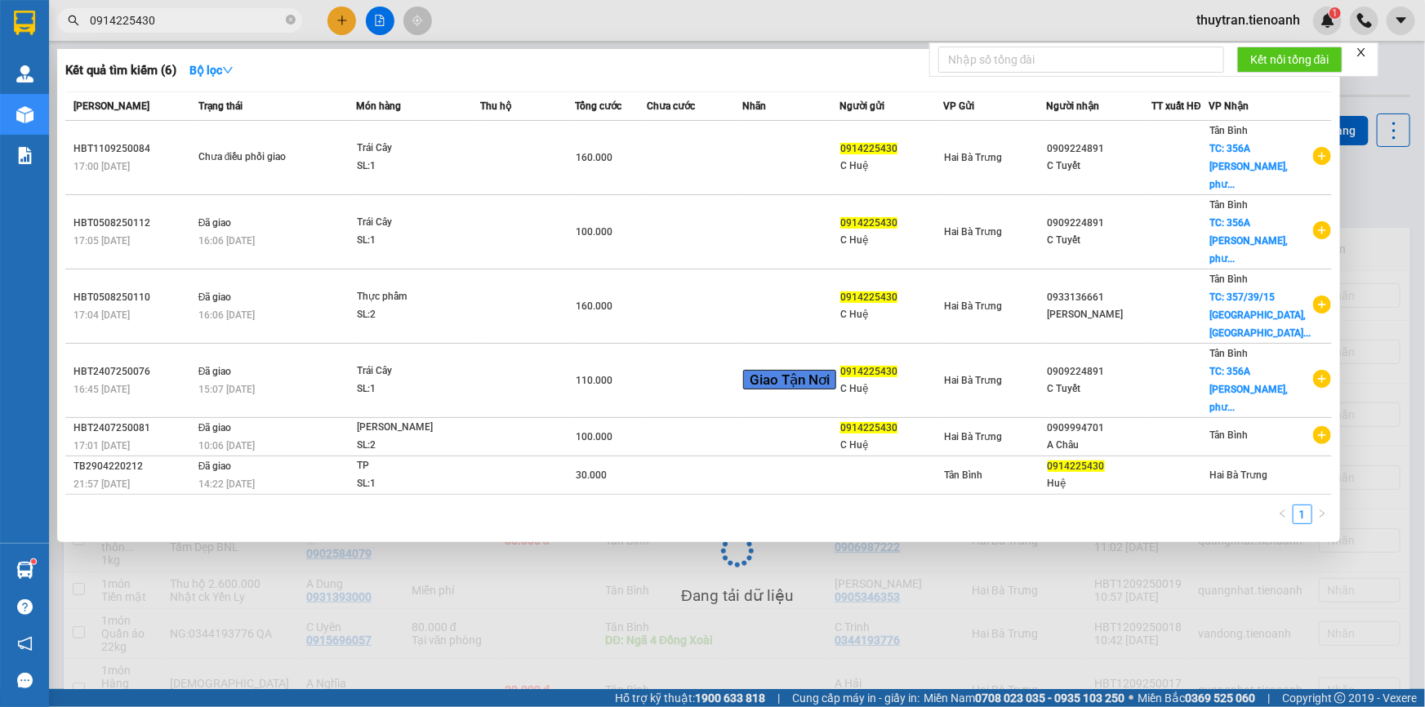
click at [142, 24] on input "0914225430" at bounding box center [186, 20] width 193 height 18
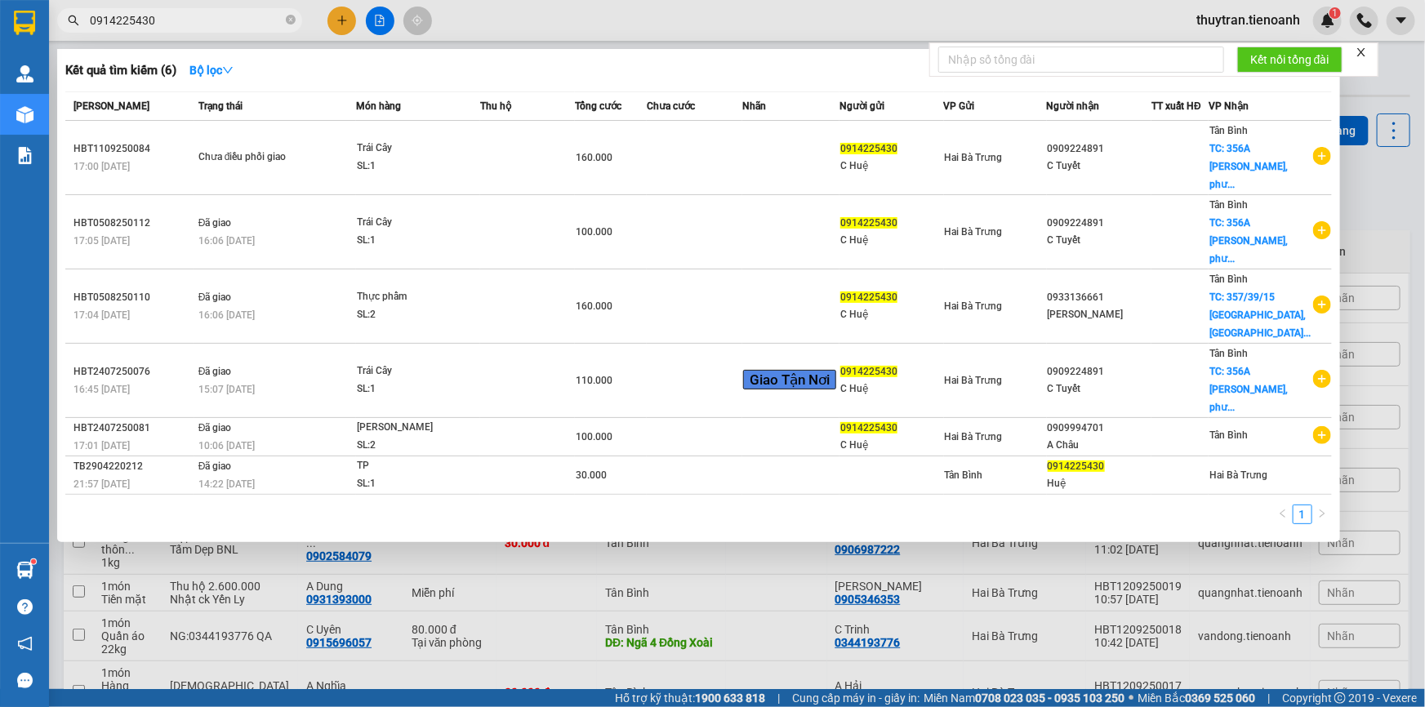
paste input "327105001"
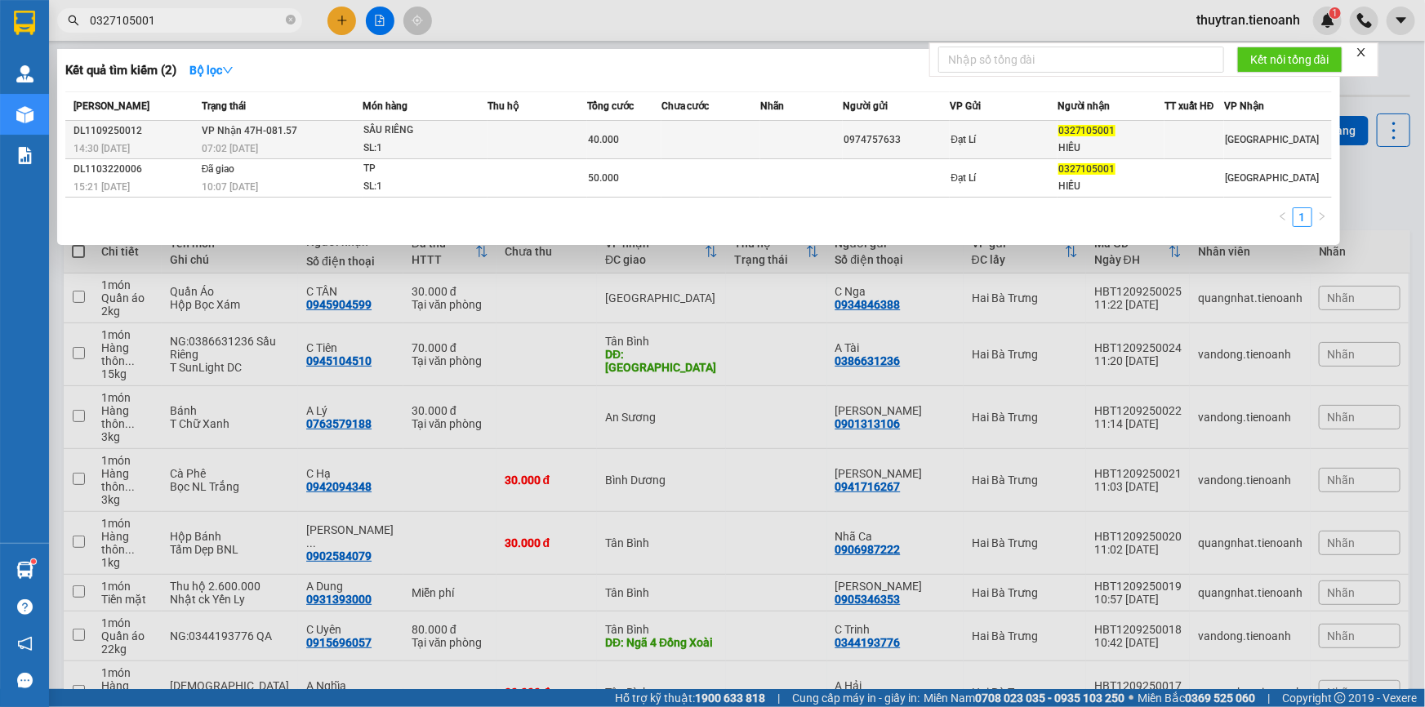
type input "0327105001"
click at [435, 142] on div "SL: 1" at bounding box center [424, 149] width 123 height 18
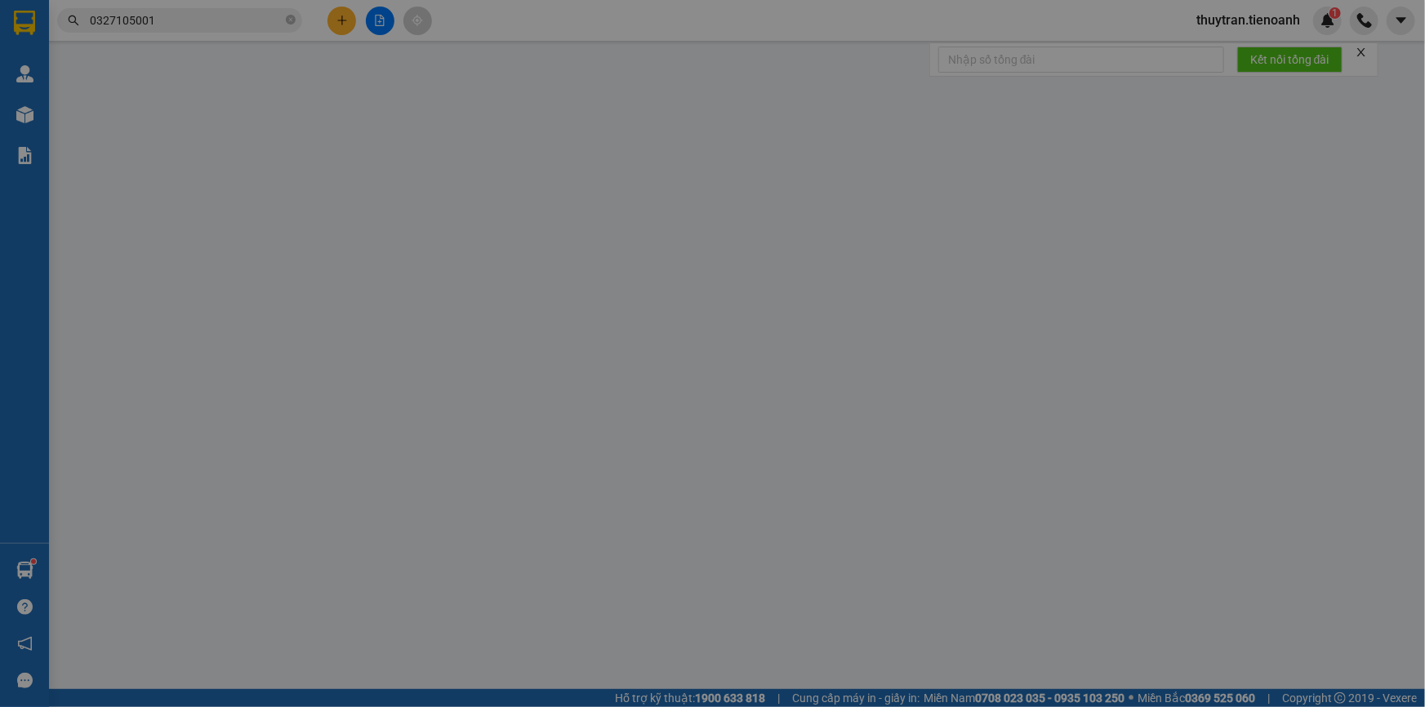
type input "0327105001"
type input "HIẾU"
type input "0974757633"
type input "40.000"
